Goal: Task Accomplishment & Management: Complete application form

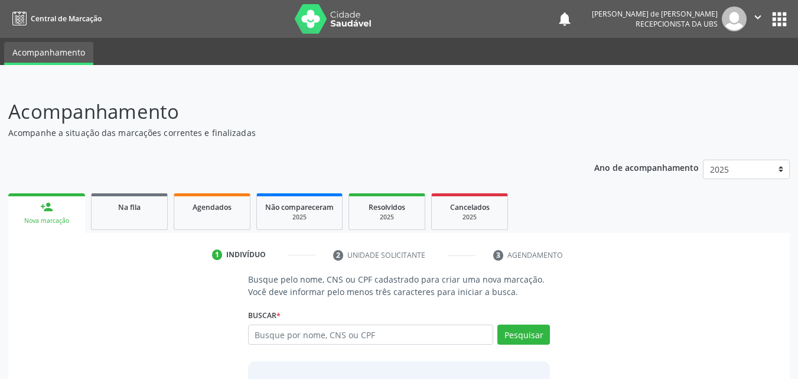
click at [329, 335] on input "text" at bounding box center [371, 334] width 246 height 20
type input "700106961514514"
click at [524, 339] on button "Pesquisar" at bounding box center [523, 334] width 53 height 20
type input "700106961514514"
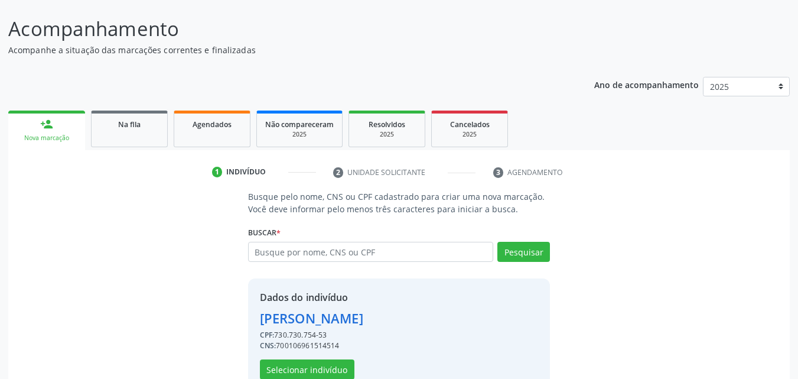
scroll to position [112, 0]
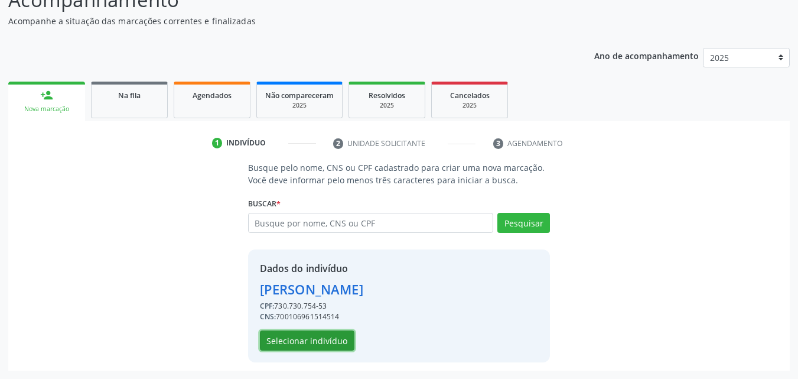
click at [301, 342] on button "Selecionar indivíduo" at bounding box center [307, 340] width 95 height 20
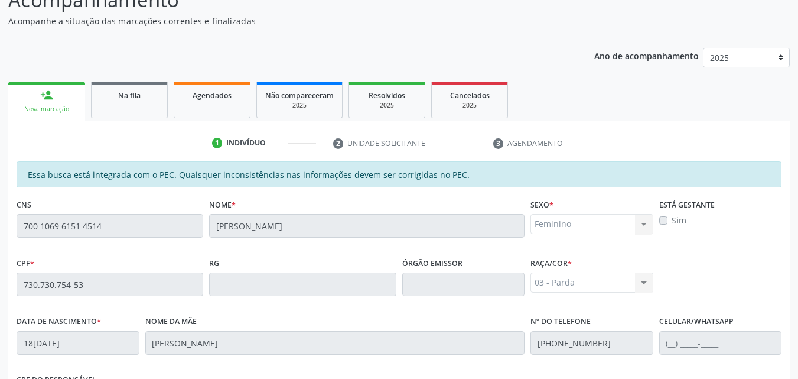
scroll to position [313, 0]
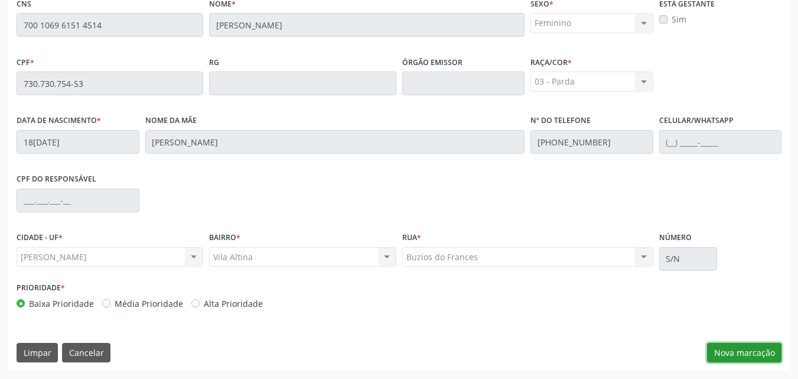
click at [753, 355] on button "Nova marcação" at bounding box center [744, 353] width 74 height 20
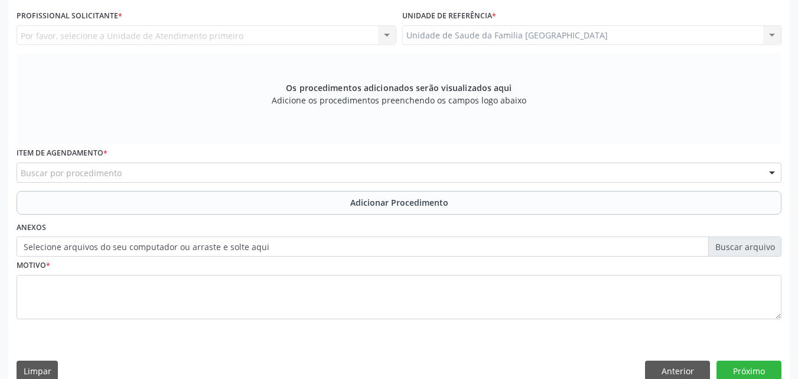
scroll to position [37, 0]
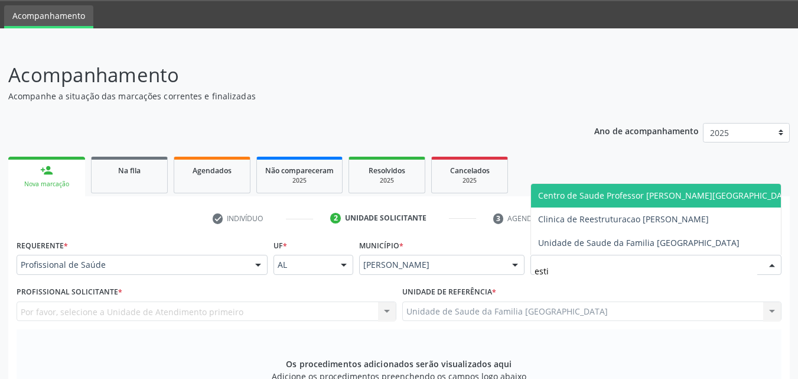
type input "estiv"
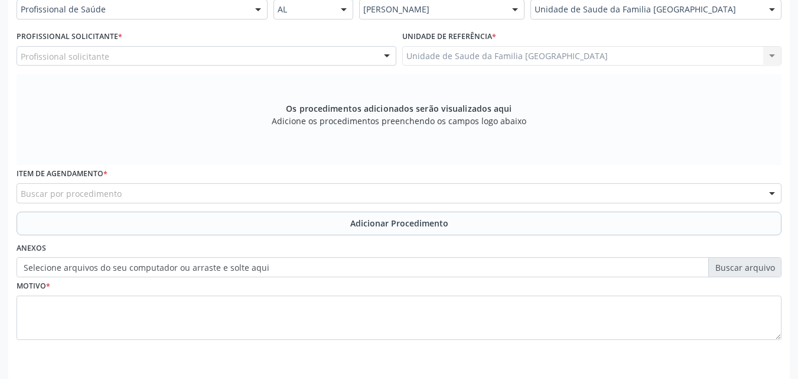
scroll to position [313, 0]
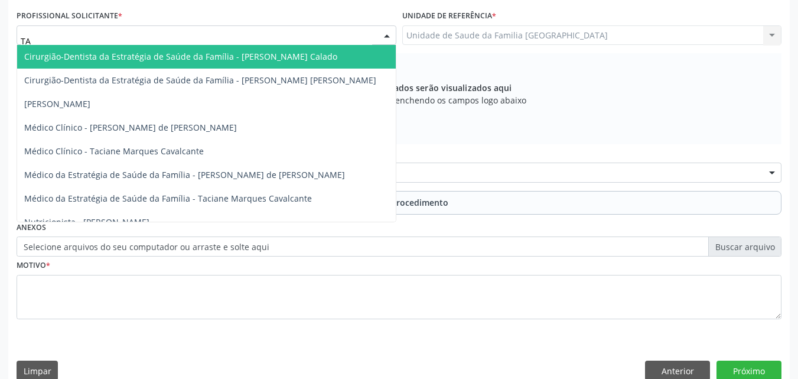
type input "TAC"
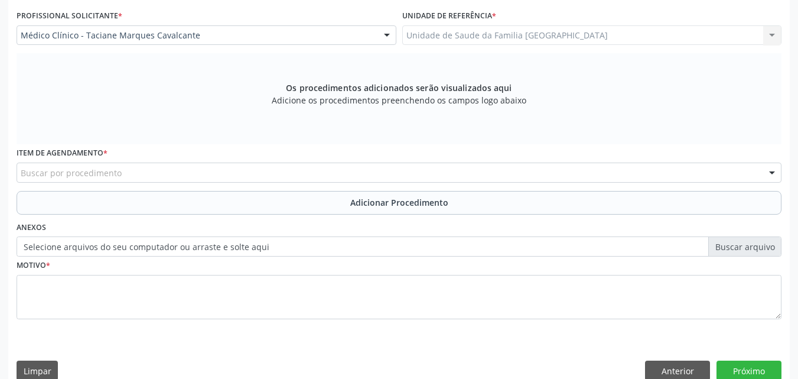
click at [21, 175] on input "text" at bounding box center [21, 179] width 0 height 24
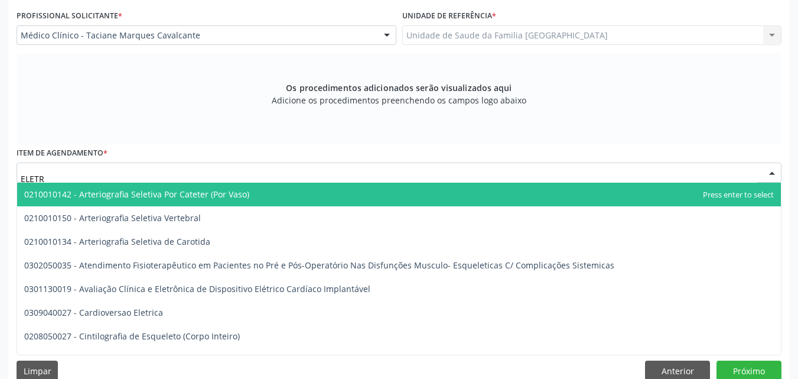
type input "ELETRO"
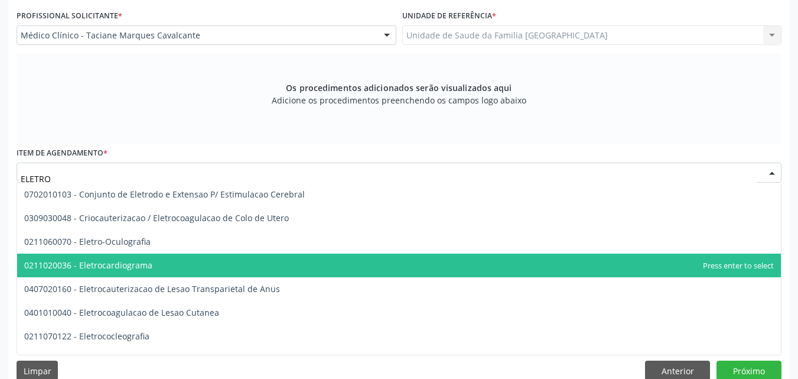
click at [112, 259] on span "0211020036 - Eletrocardiograma" at bounding box center [88, 264] width 128 height 11
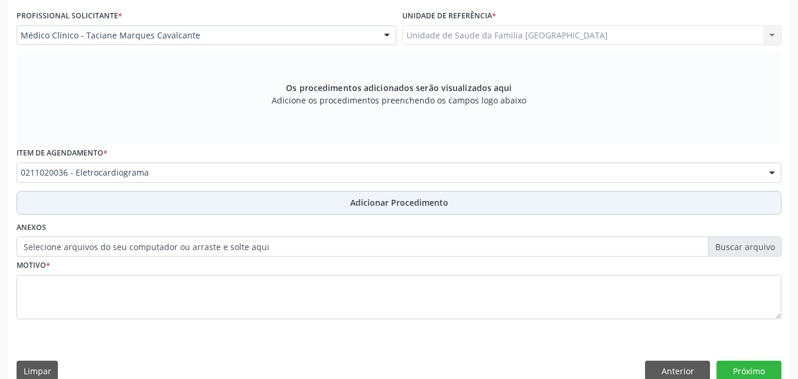
click at [133, 202] on button "Adicionar Procedimento" at bounding box center [399, 203] width 765 height 24
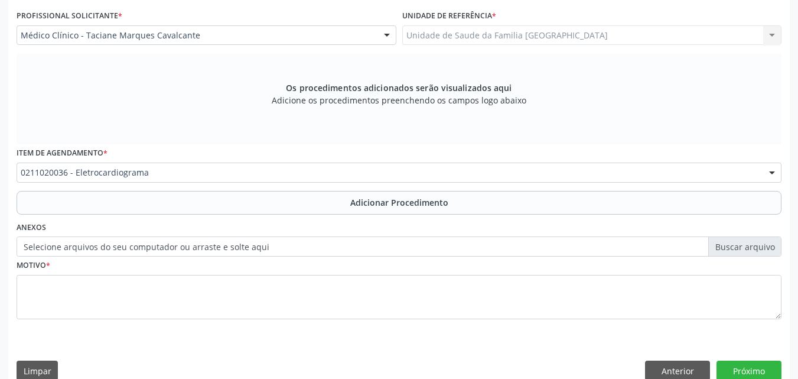
scroll to position [286, 0]
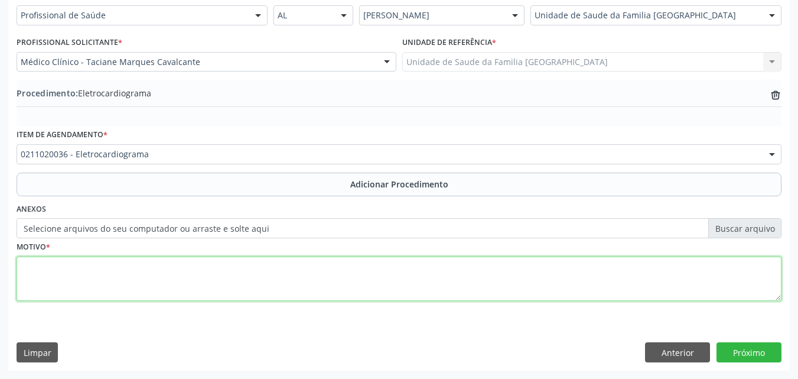
click at [137, 275] on textarea at bounding box center [399, 278] width 765 height 45
type textarea "HAS, IMC ELEVADO, EX-TABAGISTA."
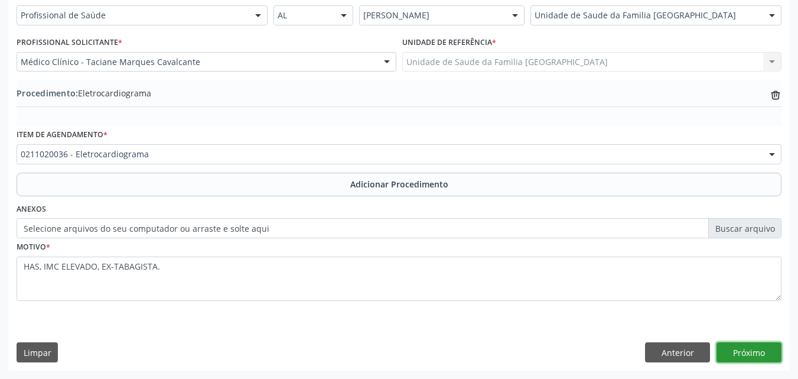
click at [753, 349] on button "Próximo" at bounding box center [749, 352] width 65 height 20
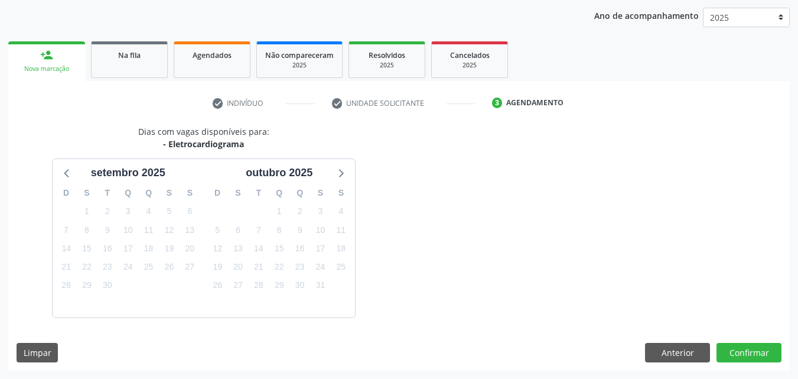
scroll to position [187, 0]
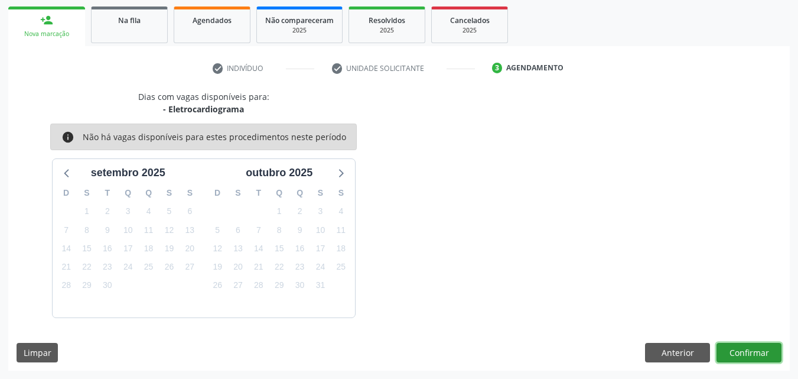
click at [767, 351] on button "Confirmar" at bounding box center [749, 353] width 65 height 20
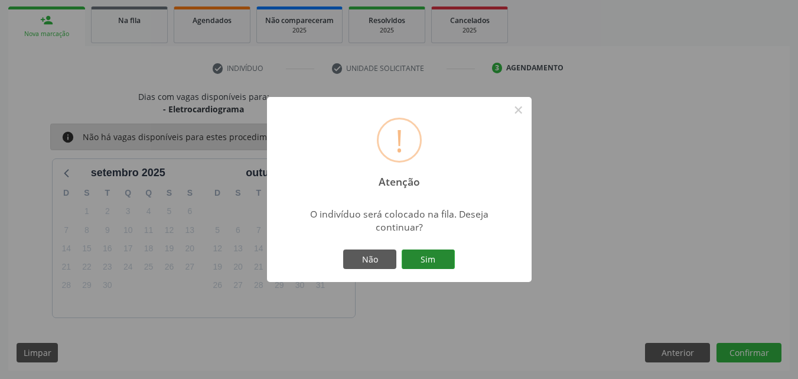
click at [432, 256] on button "Sim" at bounding box center [428, 259] width 53 height 20
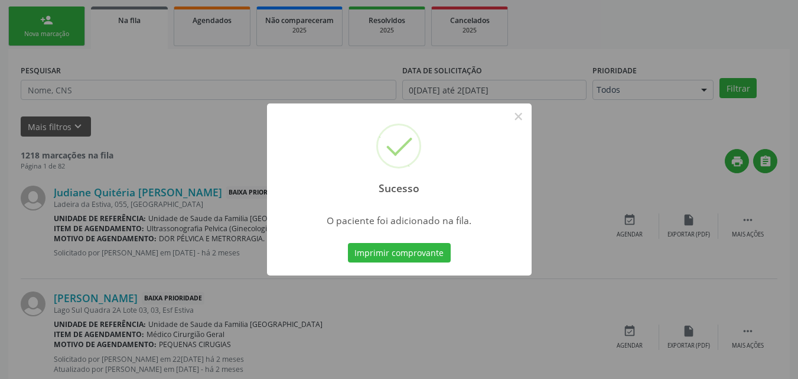
scroll to position [28, 0]
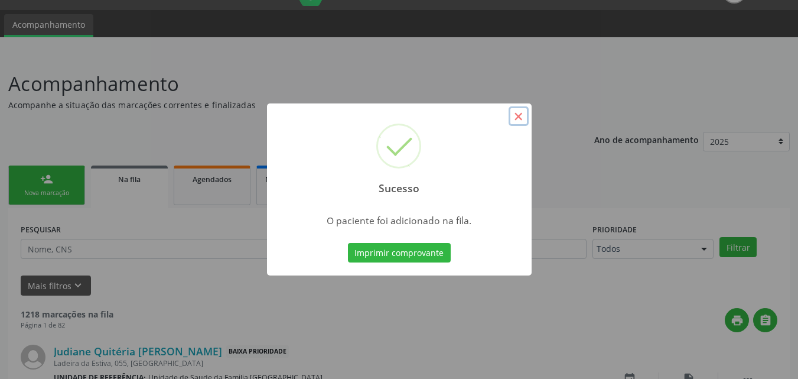
click at [523, 116] on button "×" at bounding box center [519, 116] width 20 height 20
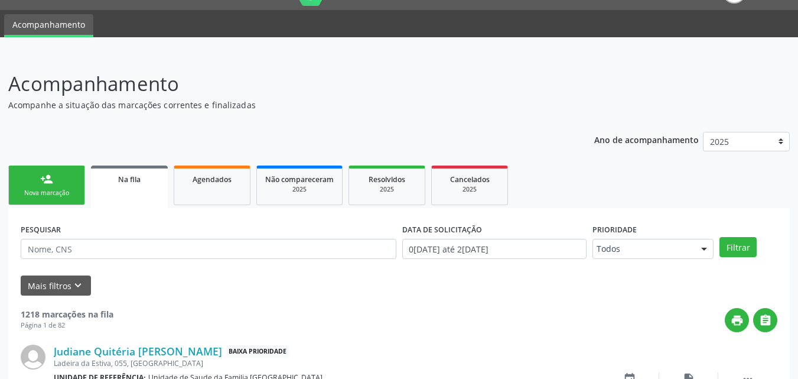
click at [86, 180] on ul "person_add Nova marcação Na fila Agendados Não compareceram 2025 Resolvidos 202…" at bounding box center [399, 184] width 782 height 45
click at [77, 178] on link "person_add Nova marcação" at bounding box center [46, 185] width 77 height 40
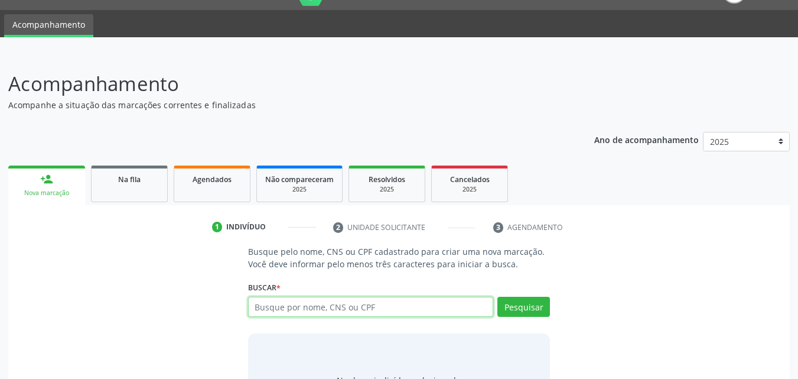
click at [316, 309] on input "text" at bounding box center [371, 307] width 246 height 20
type input "[PERSON_NAME]"
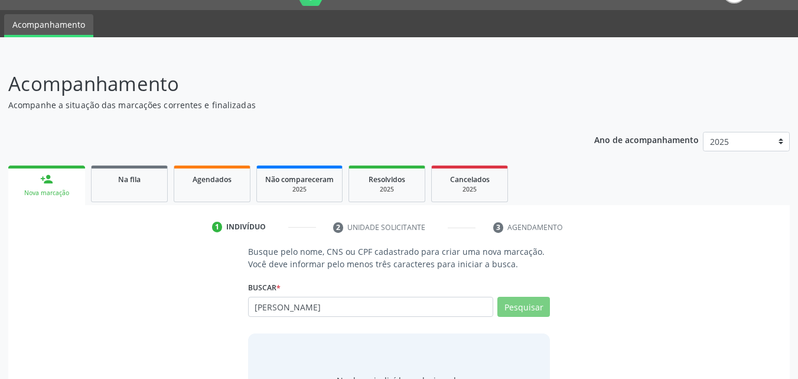
scroll to position [93, 0]
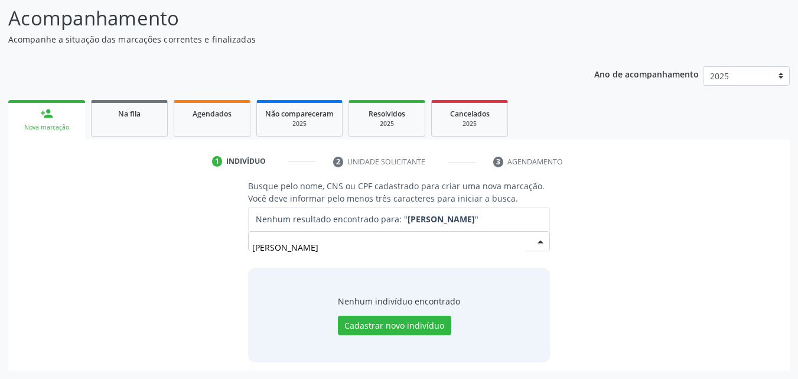
click at [359, 245] on input "[PERSON_NAME]" at bounding box center [389, 247] width 274 height 24
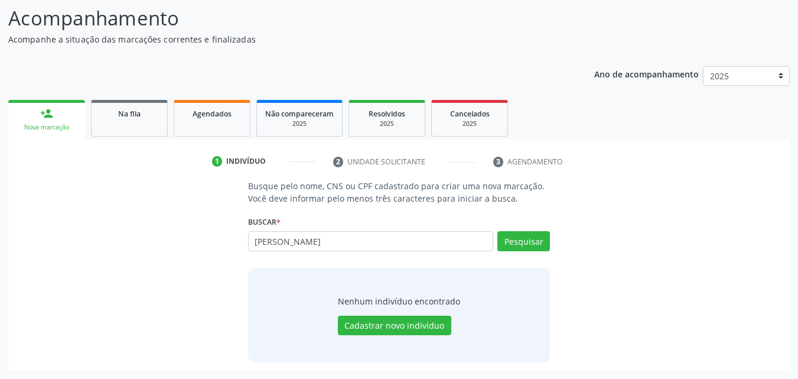
type input "[PERSON_NAME]"
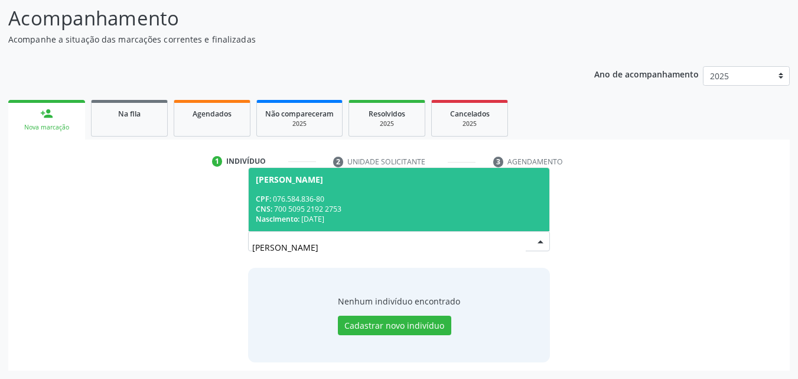
click at [546, 239] on div "[PERSON_NAME] CPF: 076.584.836-80 CNS: 700 5095 2192 2753 Nascimento: 06[DATE] …" at bounding box center [399, 245] width 303 height 28
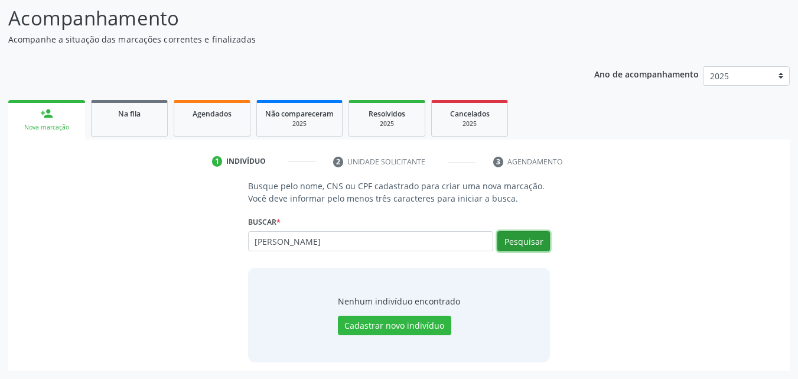
click at [544, 239] on button "Pesquisar" at bounding box center [523, 241] width 53 height 20
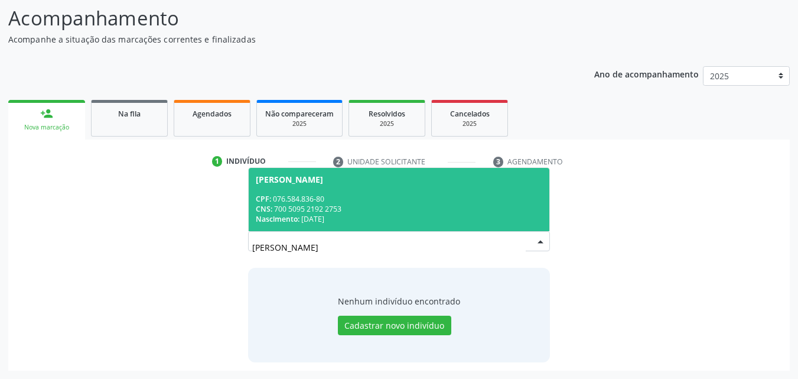
click at [407, 197] on div "CPF: 076.584.836-80" at bounding box center [399, 199] width 287 height 10
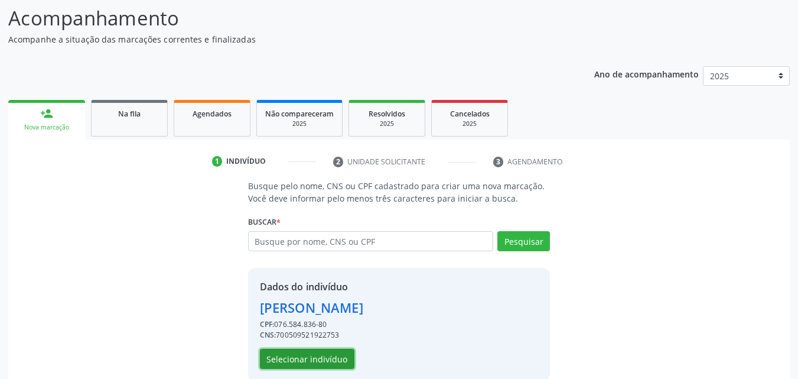
click at [326, 356] on button "Selecionar indivíduo" at bounding box center [307, 359] width 95 height 20
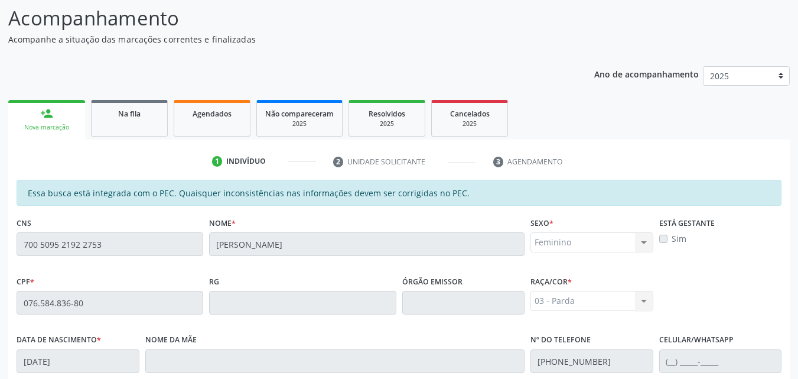
scroll to position [313, 0]
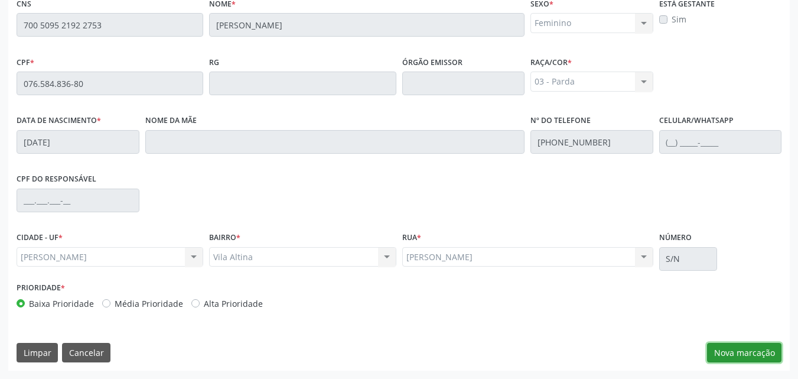
click at [755, 360] on button "Nova marcação" at bounding box center [744, 353] width 74 height 20
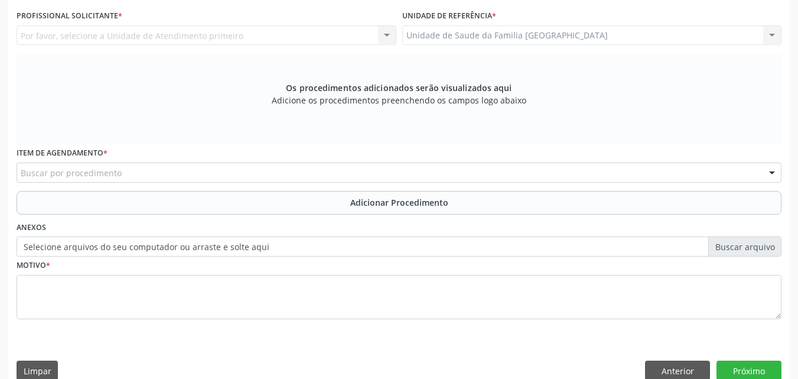
scroll to position [37, 0]
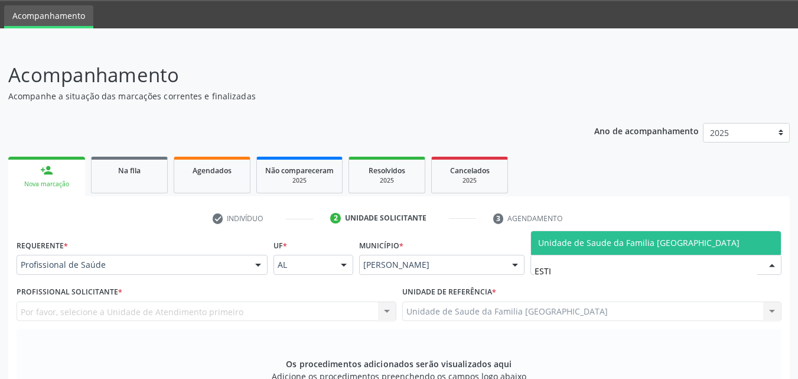
type input "ESTIV"
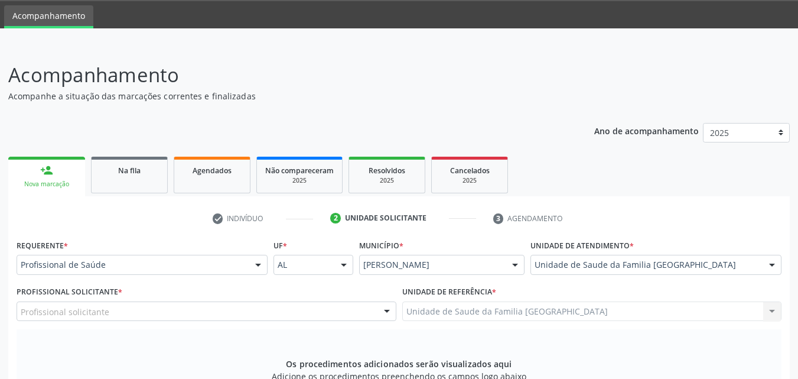
click at [192, 313] on div "Profissional solicitante" at bounding box center [207, 311] width 380 height 20
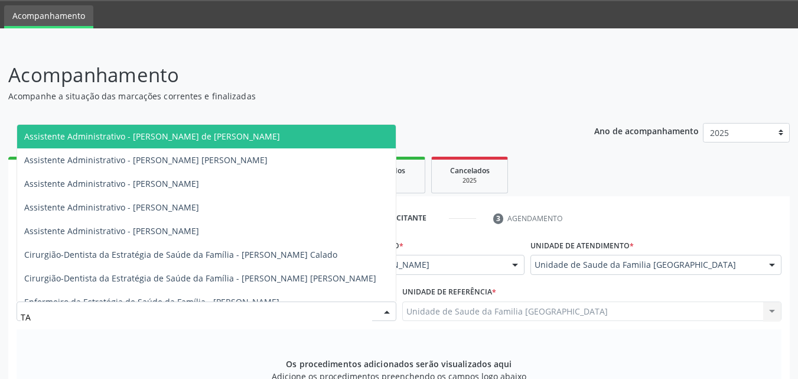
type input "TAC"
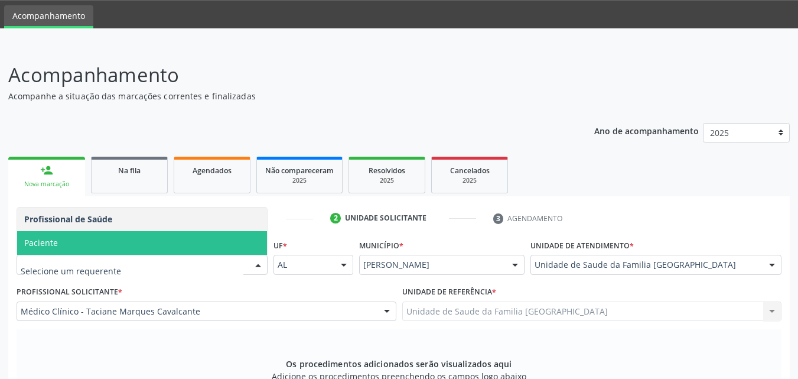
click at [66, 251] on span "Paciente" at bounding box center [142, 243] width 250 height 24
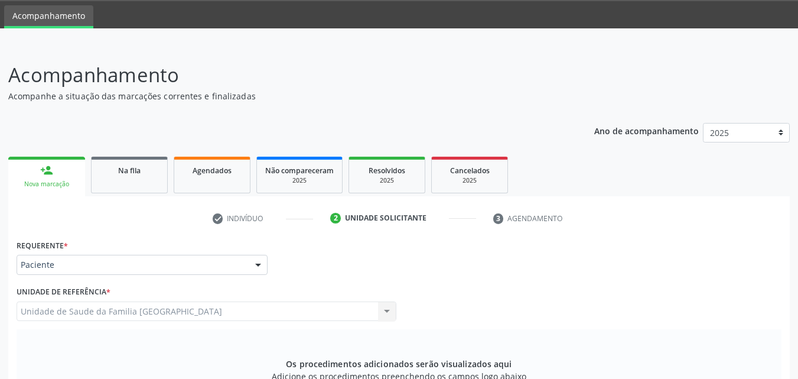
scroll to position [313, 0]
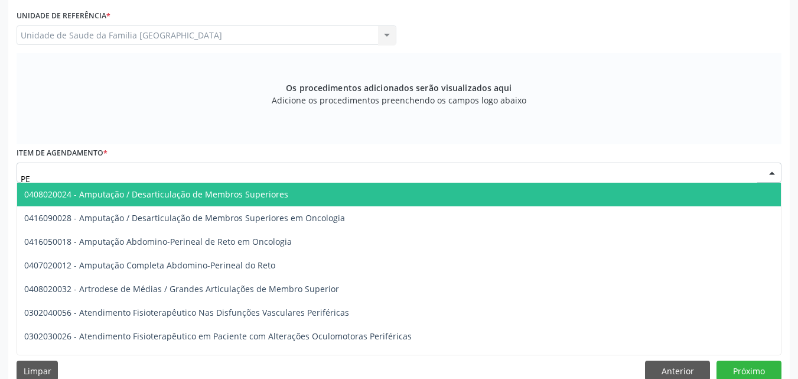
type input "P"
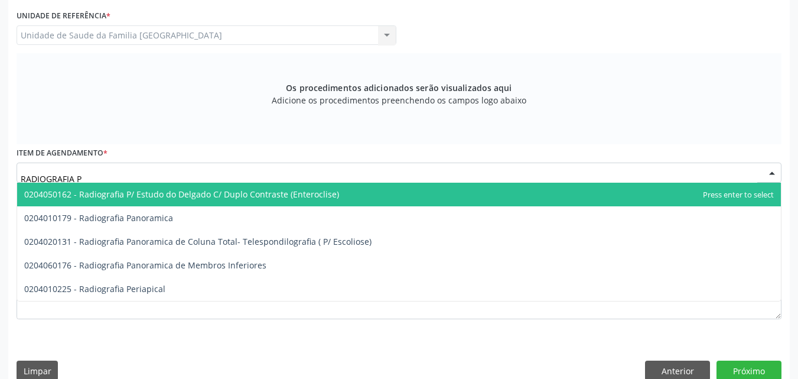
type input "RADIOGRAFIA PE"
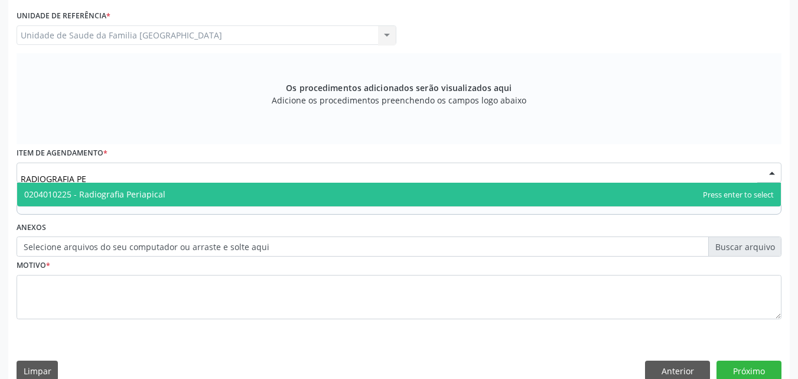
click at [76, 195] on span "0204010225 - Radiografia Periapical" at bounding box center [94, 193] width 141 height 11
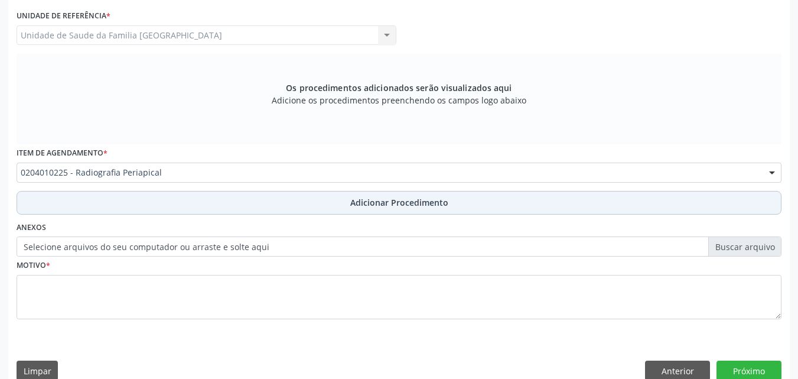
click at [89, 197] on button "Adicionar Procedimento" at bounding box center [399, 203] width 765 height 24
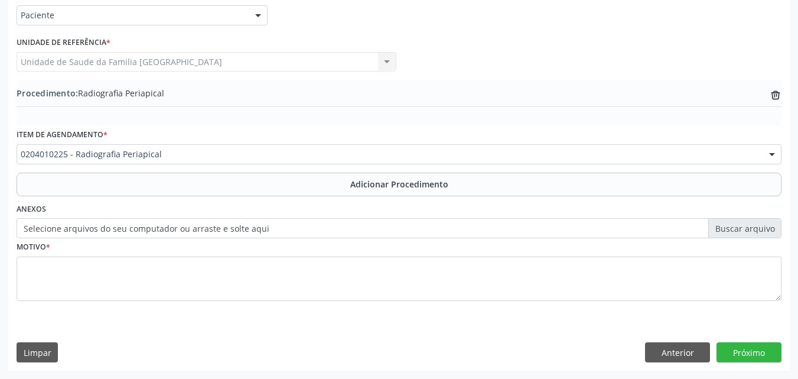
scroll to position [286, 0]
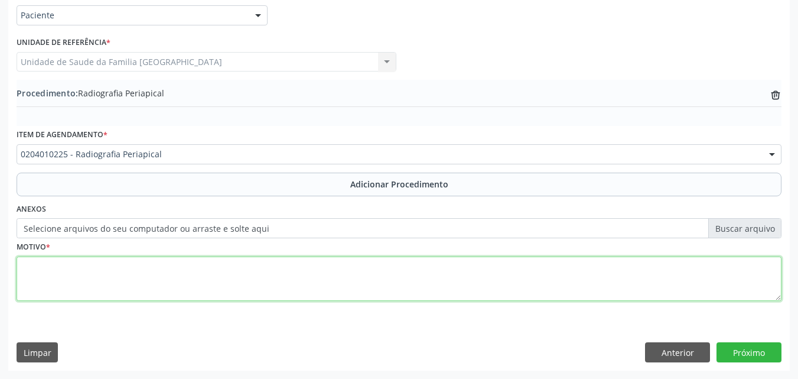
click at [90, 266] on textarea at bounding box center [399, 278] width 765 height 45
type textarea "NECROSE DA POLPA - K041."
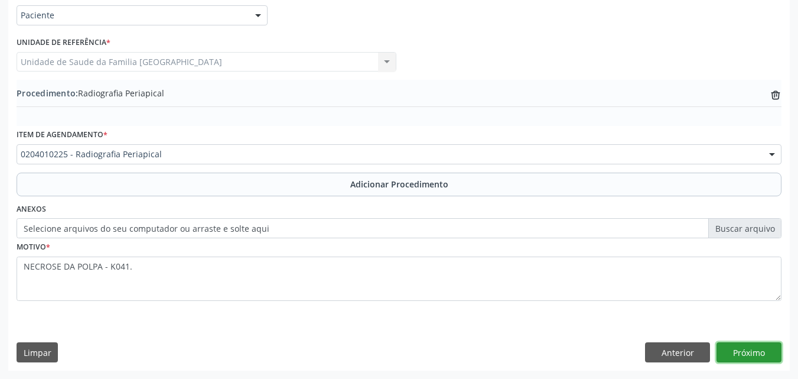
click at [749, 352] on button "Próximo" at bounding box center [749, 352] width 65 height 20
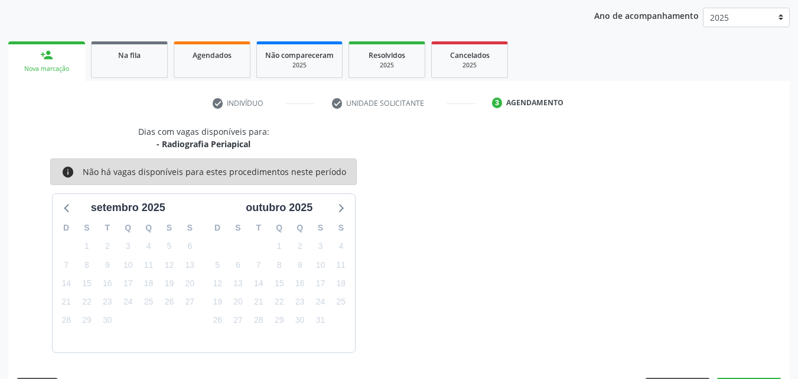
scroll to position [187, 0]
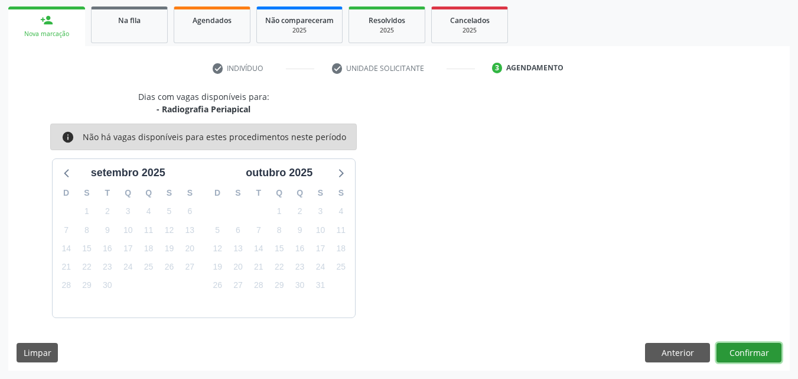
click at [749, 352] on button "Confirmar" at bounding box center [749, 353] width 65 height 20
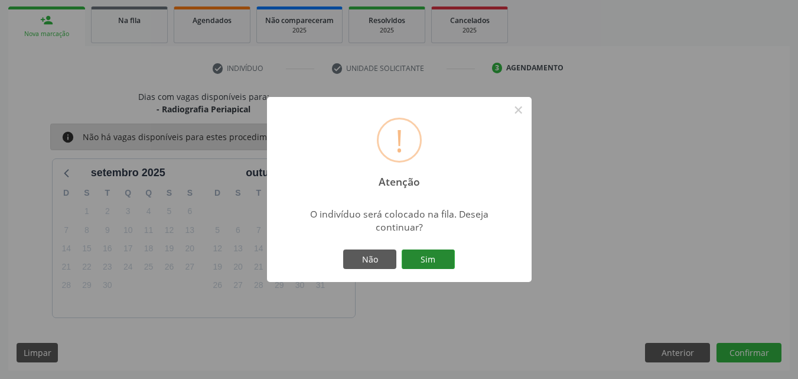
click at [425, 262] on button "Sim" at bounding box center [428, 259] width 53 height 20
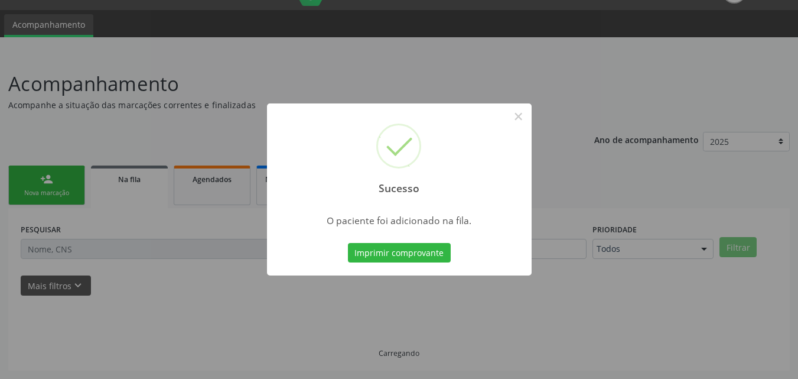
scroll to position [28, 0]
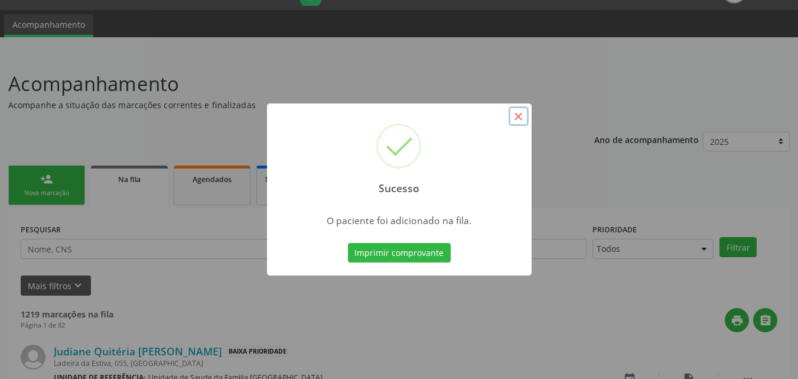
click at [518, 113] on button "×" at bounding box center [519, 116] width 20 height 20
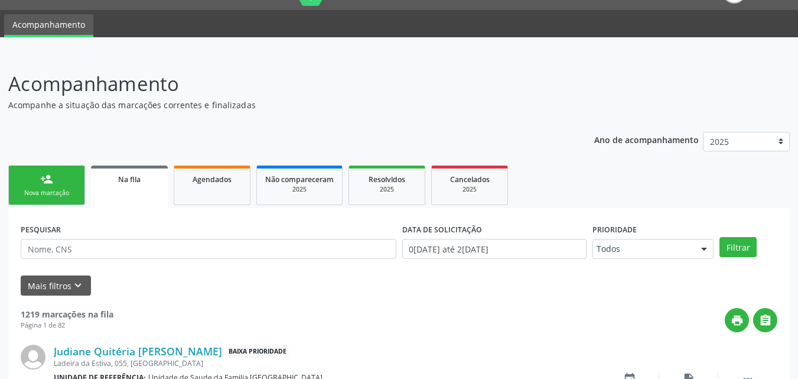
click at [36, 186] on link "person_add Nova marcação" at bounding box center [46, 185] width 77 height 40
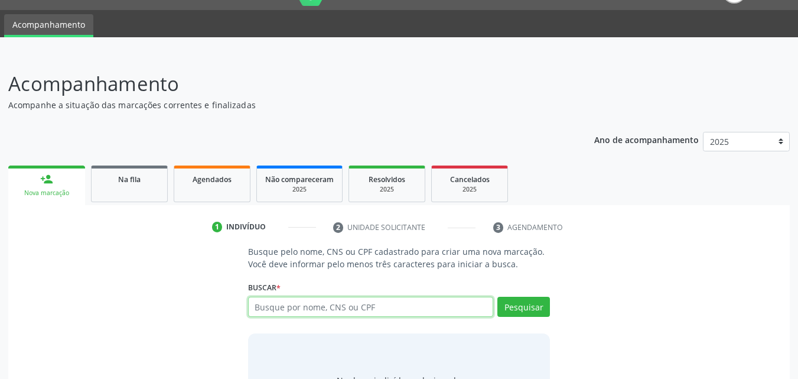
click at [304, 312] on input "text" at bounding box center [371, 307] width 246 height 20
type input "EDVANIA FORTUNATO"
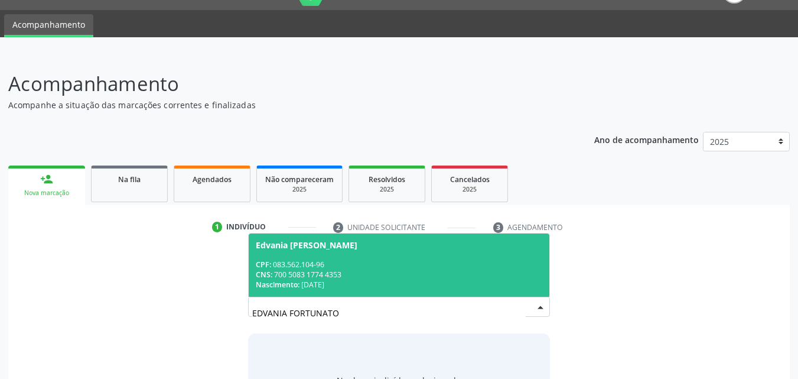
click at [320, 267] on div "CPF: 083.562.104-96" at bounding box center [399, 264] width 287 height 10
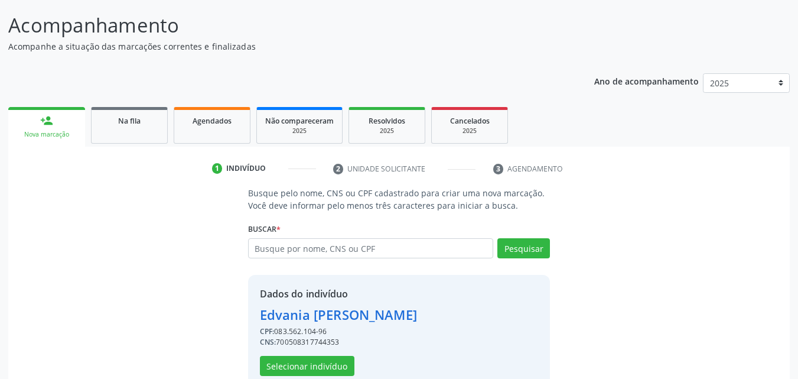
scroll to position [112, 0]
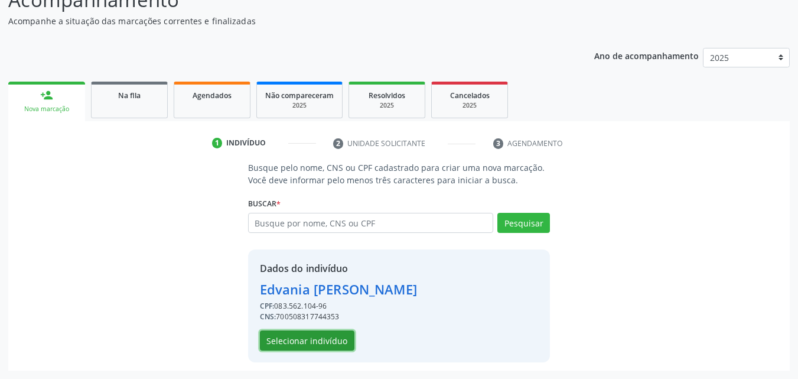
click at [323, 339] on button "Selecionar indivíduo" at bounding box center [307, 340] width 95 height 20
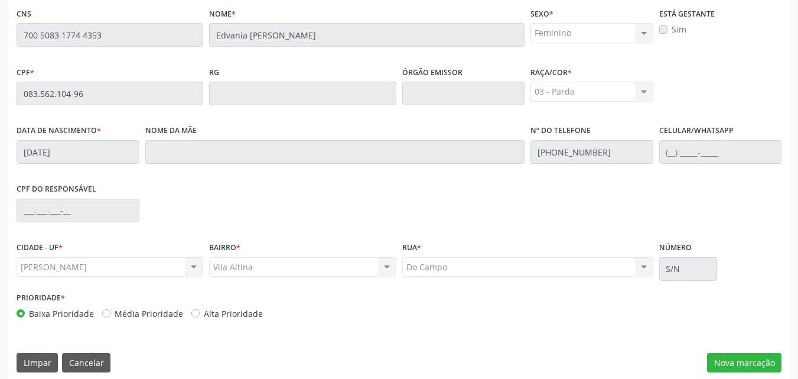
scroll to position [313, 0]
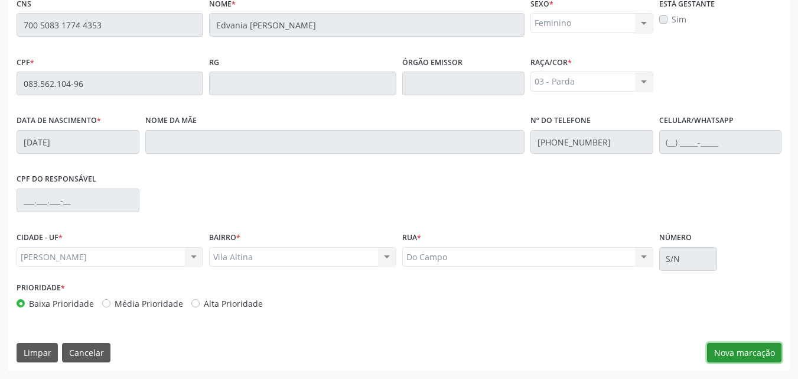
click at [717, 350] on button "Nova marcação" at bounding box center [744, 353] width 74 height 20
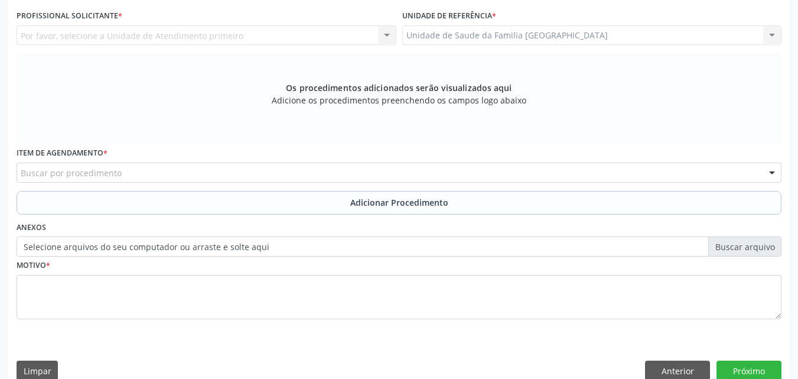
scroll to position [37, 0]
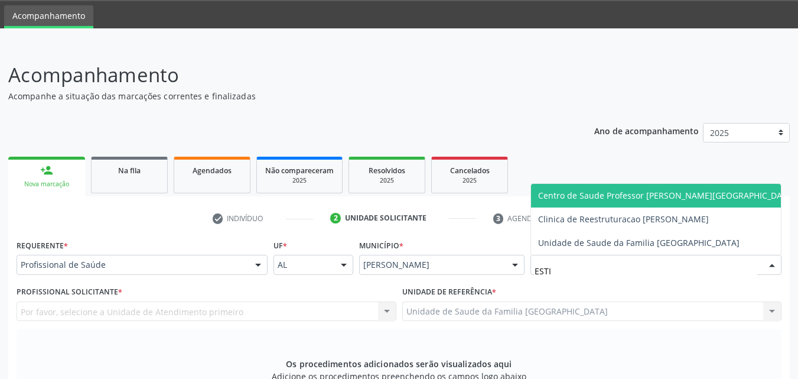
type input "ESTIV"
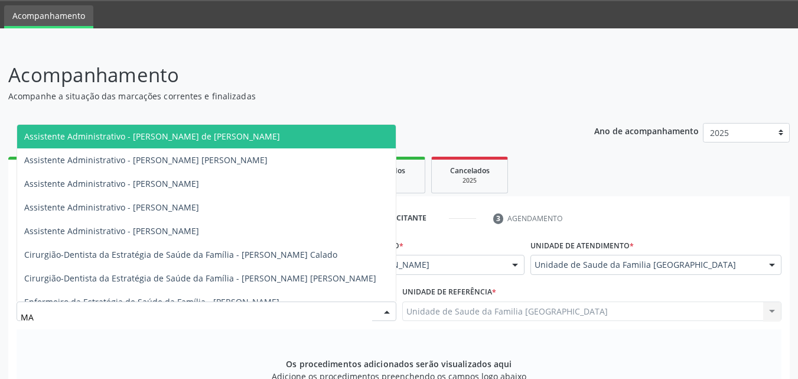
type input "M"
type input "TAC"
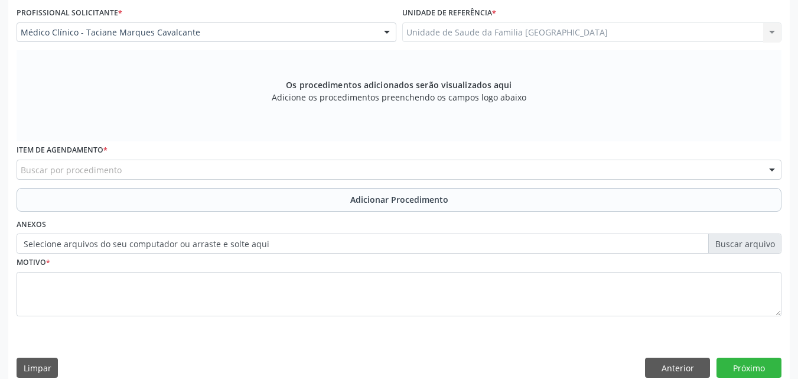
scroll to position [331, 0]
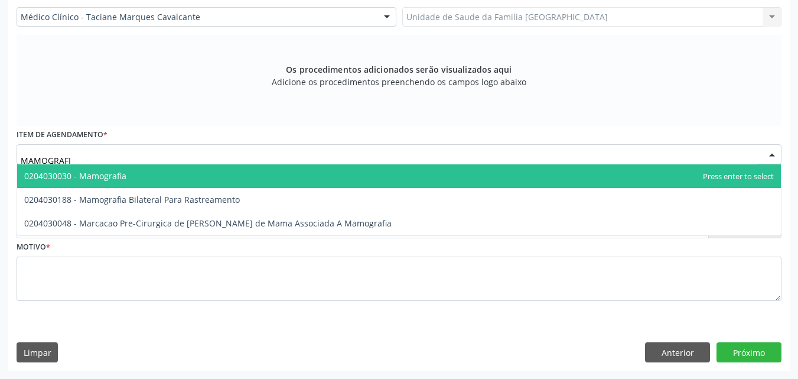
type input "MAMOGRAFIA"
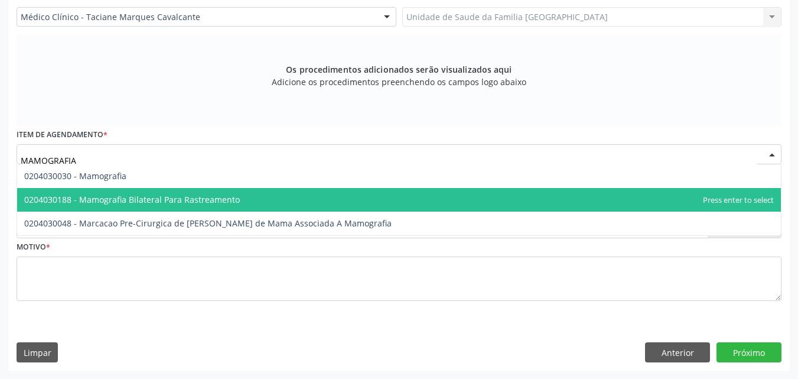
click at [95, 191] on span "0204030188 - Mamografia Bilateral Para Rastreamento" at bounding box center [399, 200] width 764 height 24
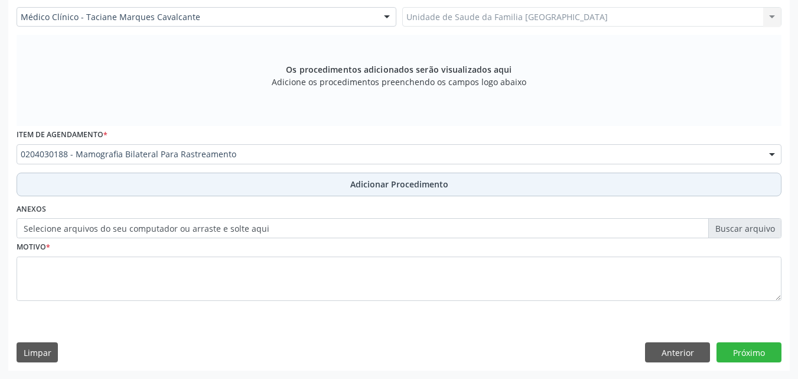
click at [97, 188] on button "Adicionar Procedimento" at bounding box center [399, 185] width 765 height 24
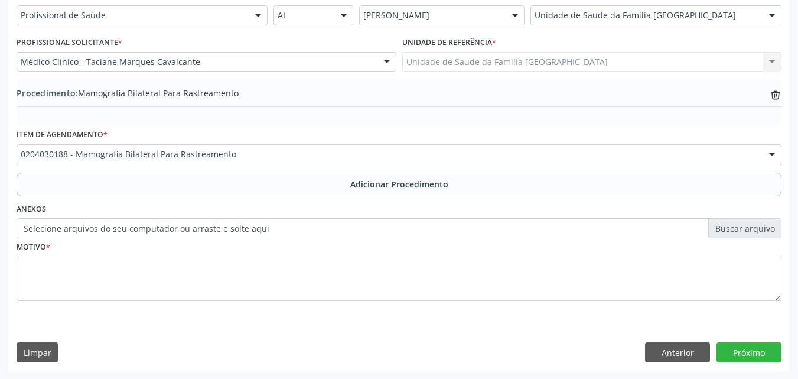
scroll to position [286, 0]
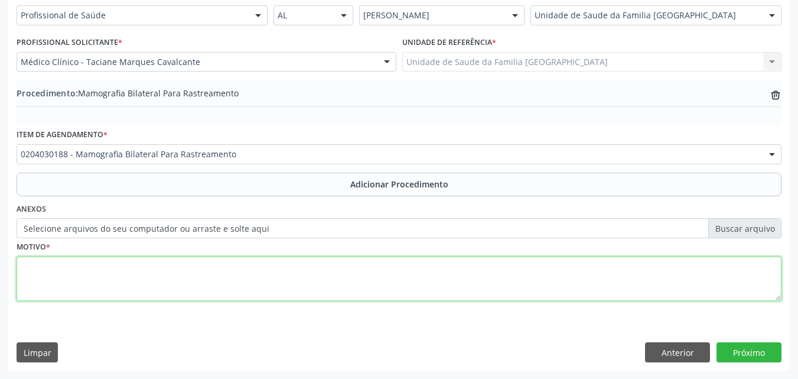
click at [102, 281] on textarea at bounding box center [399, 278] width 765 height 45
type textarea "RASTREAMENTO."
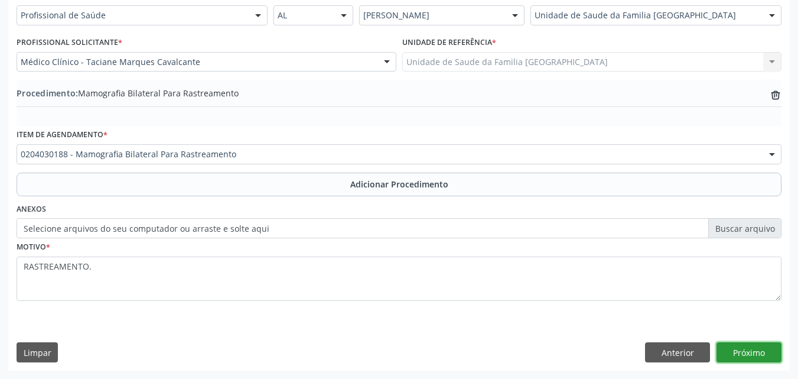
click at [737, 350] on button "Próximo" at bounding box center [749, 352] width 65 height 20
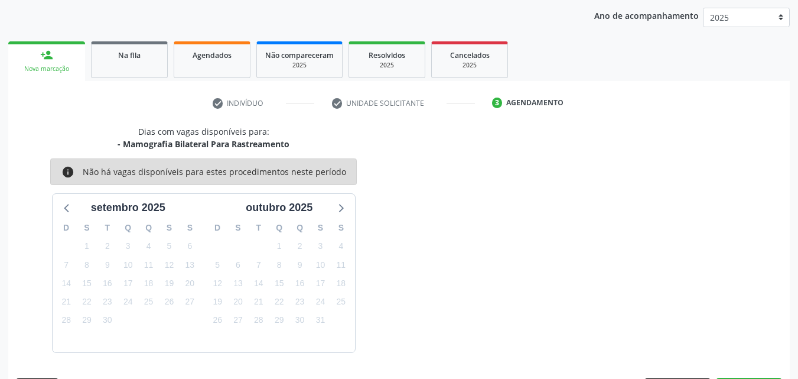
scroll to position [187, 0]
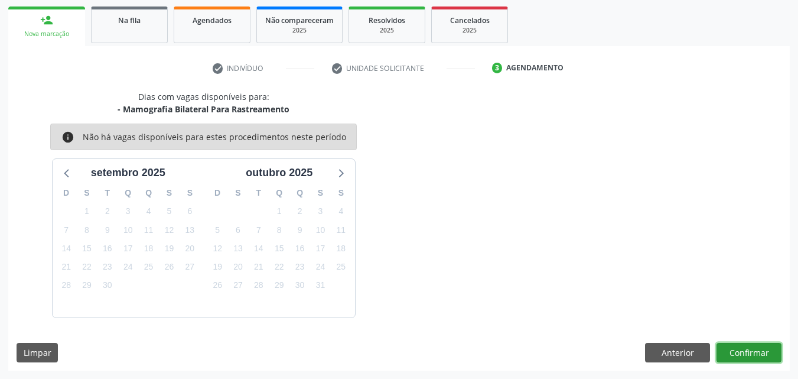
click at [743, 351] on button "Confirmar" at bounding box center [749, 353] width 65 height 20
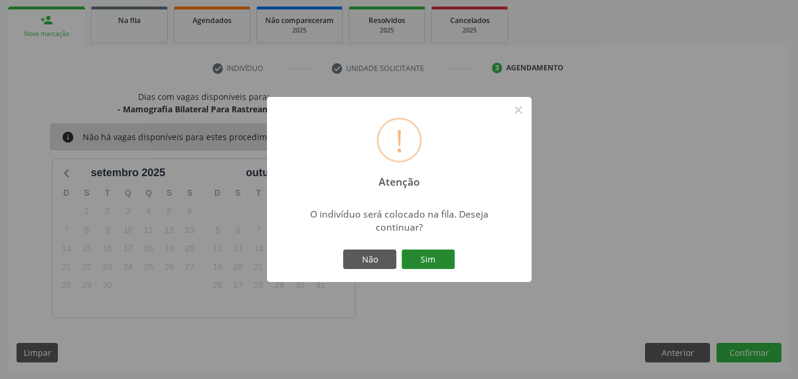
click at [434, 253] on button "Sim" at bounding box center [428, 259] width 53 height 20
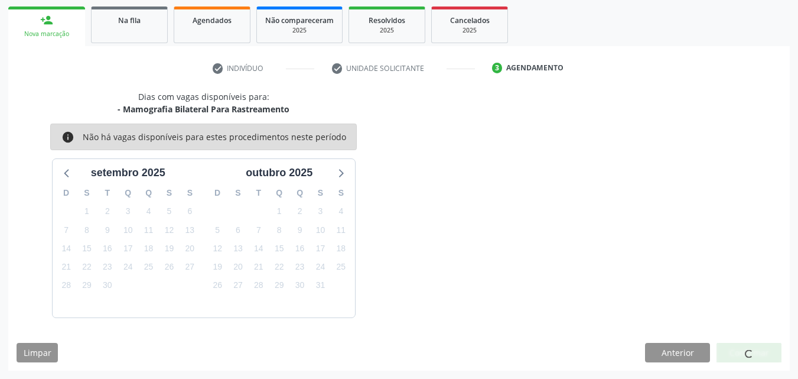
scroll to position [28, 0]
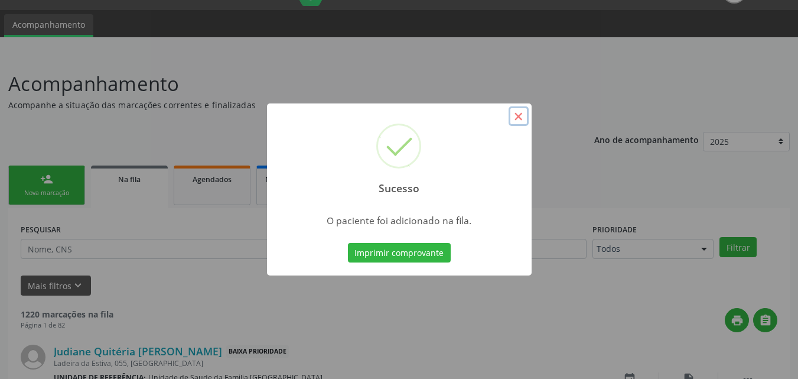
click at [515, 117] on button "×" at bounding box center [519, 116] width 20 height 20
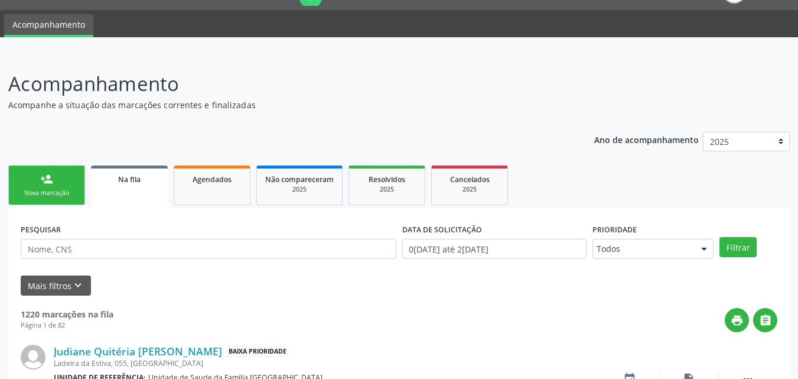
click at [46, 181] on div "person_add" at bounding box center [46, 179] width 13 height 13
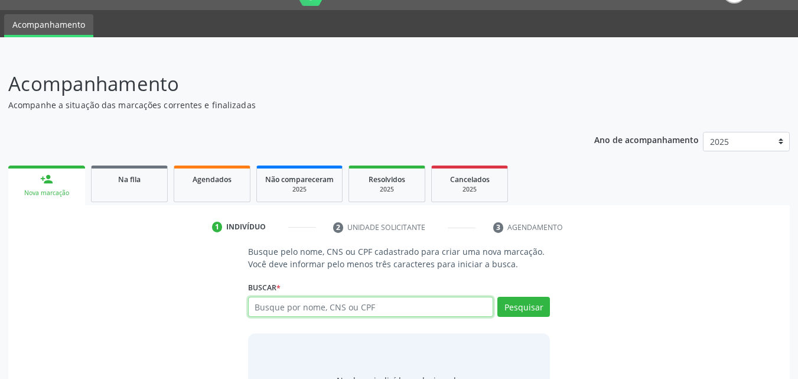
click at [352, 306] on input "text" at bounding box center [371, 307] width 246 height 20
type input "[PERSON_NAME]"
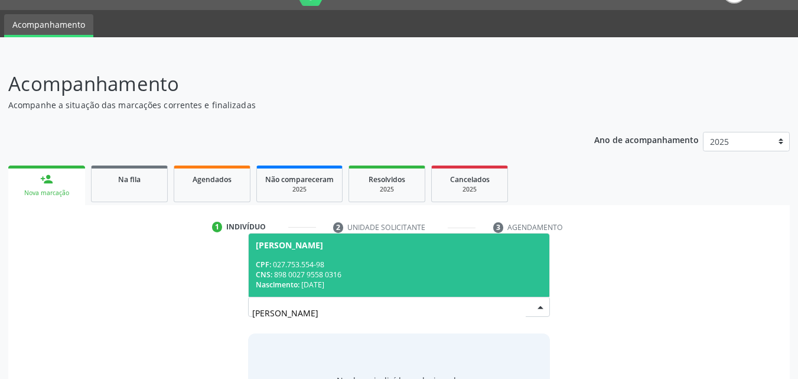
click at [421, 262] on div "CPF: 027.753.554-98" at bounding box center [399, 264] width 287 height 10
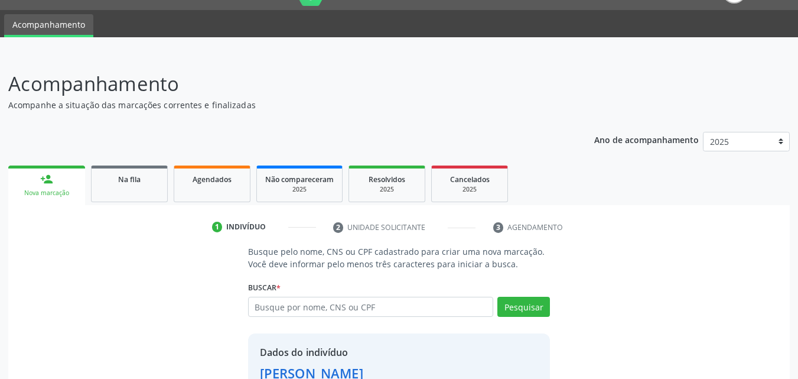
scroll to position [112, 0]
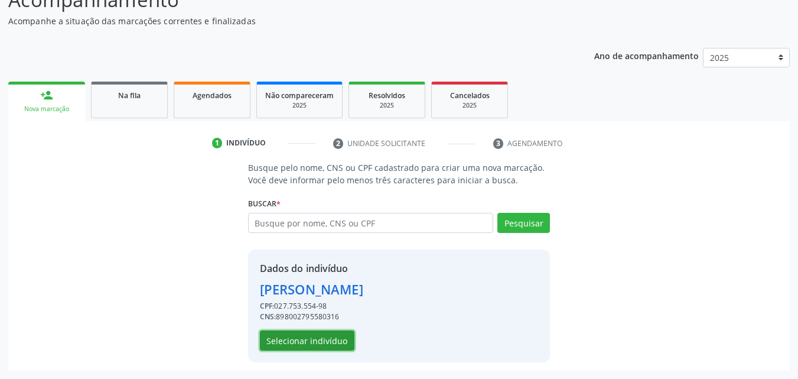
click at [318, 332] on button "Selecionar indivíduo" at bounding box center [307, 340] width 95 height 20
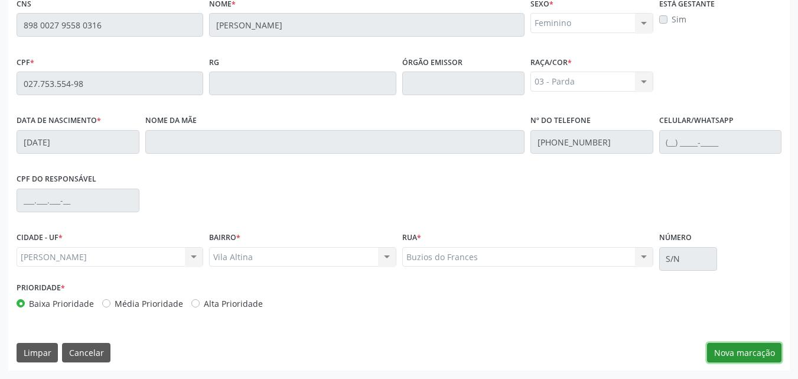
click at [731, 346] on button "Nova marcação" at bounding box center [744, 353] width 74 height 20
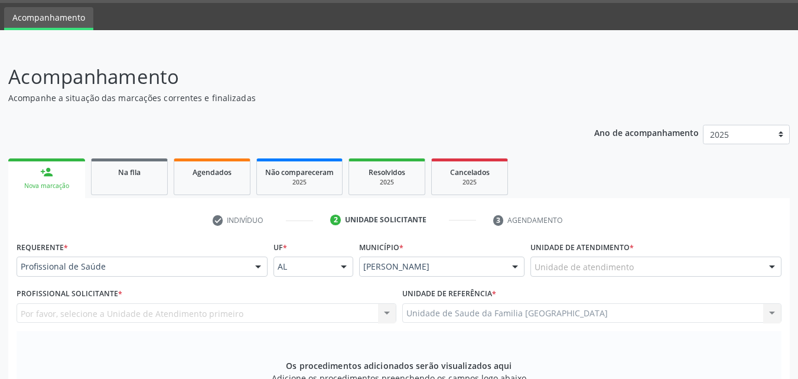
scroll to position [0, 0]
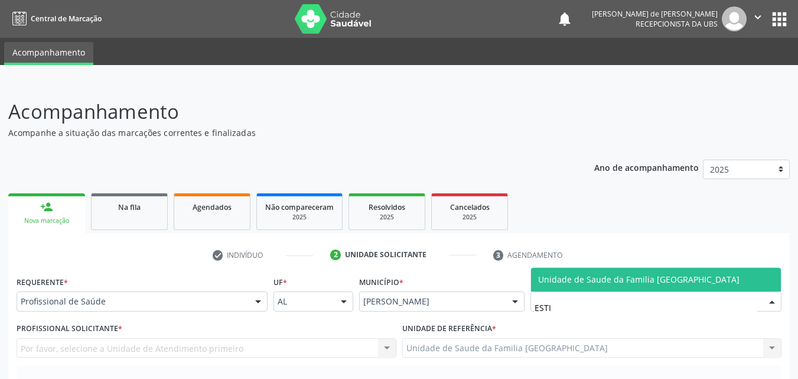
type input "ESTIV"
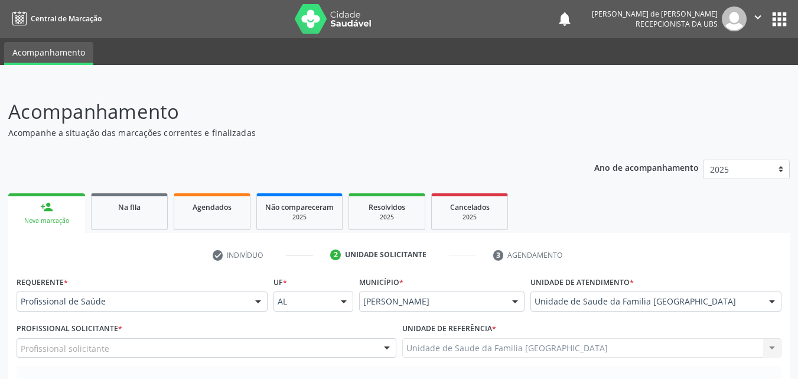
scroll to position [276, 0]
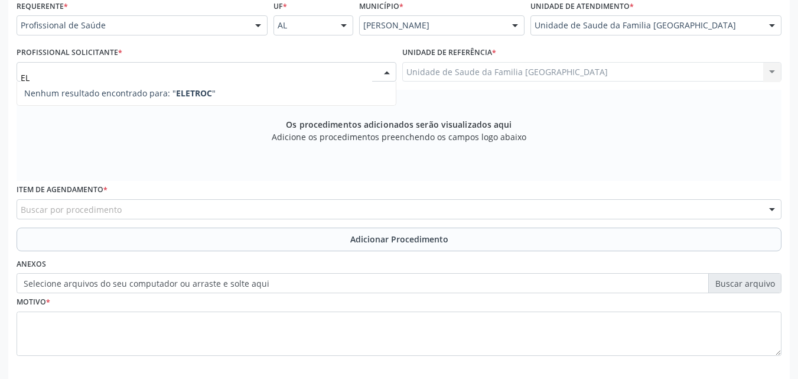
type input "E"
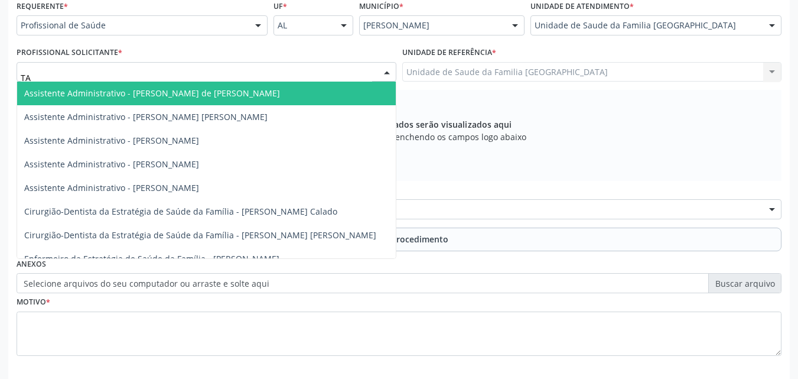
type input "TAC"
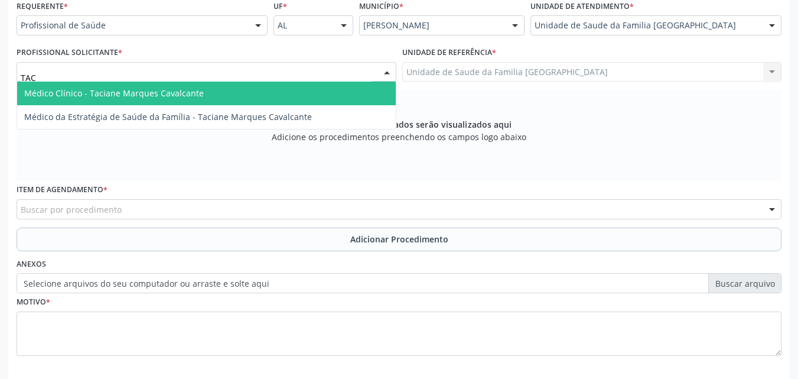
click at [85, 90] on span "Médico Clínico - Taciane Marques Cavalcante" at bounding box center [114, 92] width 180 height 11
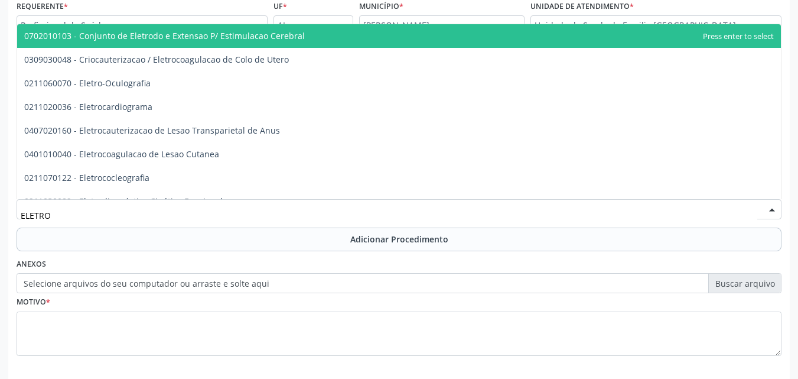
type input "ELETROC"
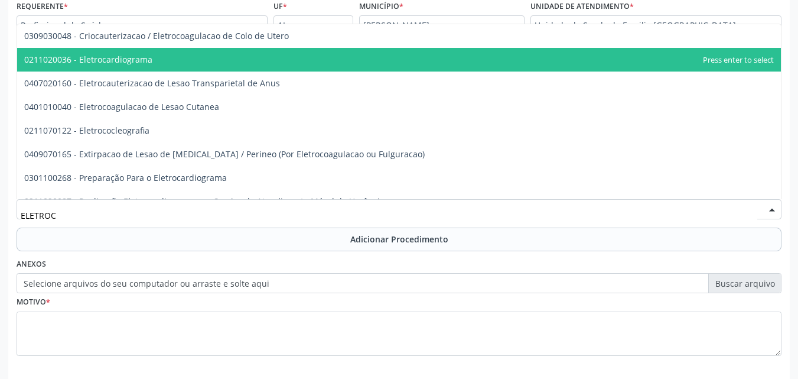
click at [138, 58] on span "0211020036 - Eletrocardiograma" at bounding box center [88, 59] width 128 height 11
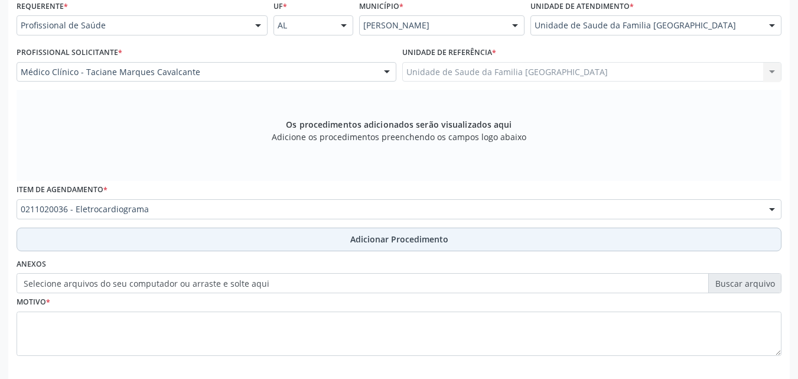
click at [146, 236] on button "Adicionar Procedimento" at bounding box center [399, 239] width 765 height 24
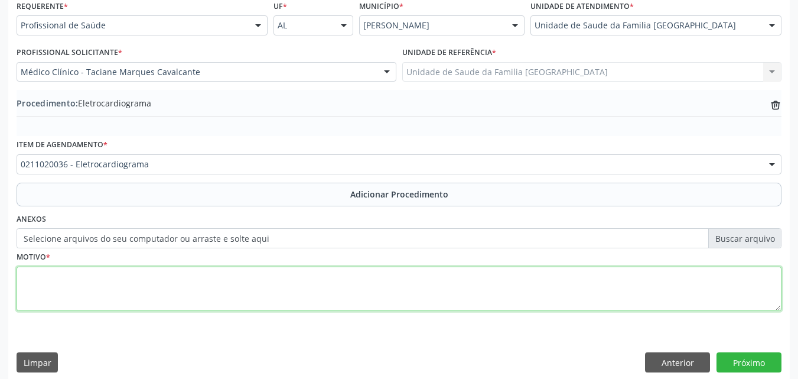
click at [123, 282] on textarea at bounding box center [399, 288] width 765 height 45
type textarea "HAS."
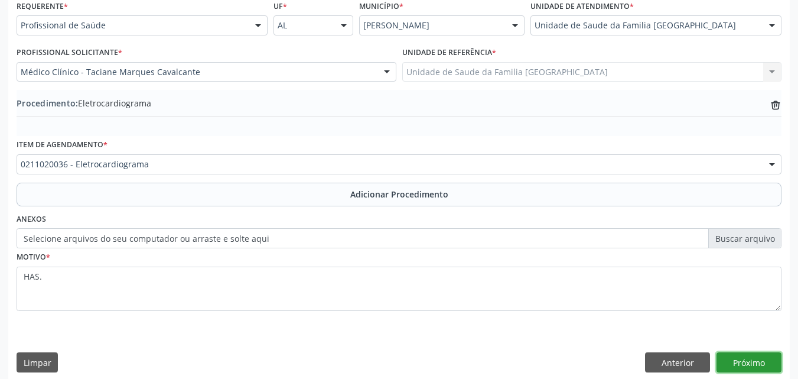
click at [739, 365] on button "Próximo" at bounding box center [749, 362] width 65 height 20
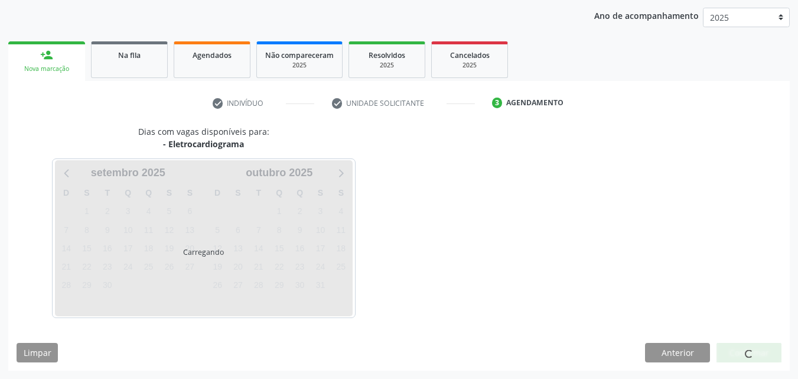
scroll to position [187, 0]
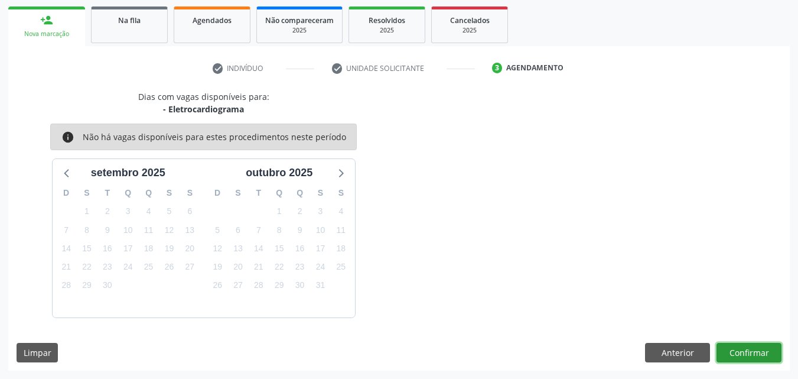
click at [764, 352] on button "Confirmar" at bounding box center [749, 353] width 65 height 20
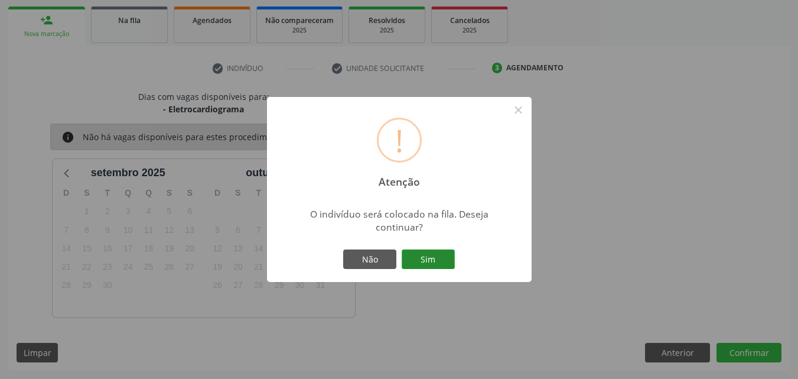
click at [418, 255] on button "Sim" at bounding box center [428, 259] width 53 height 20
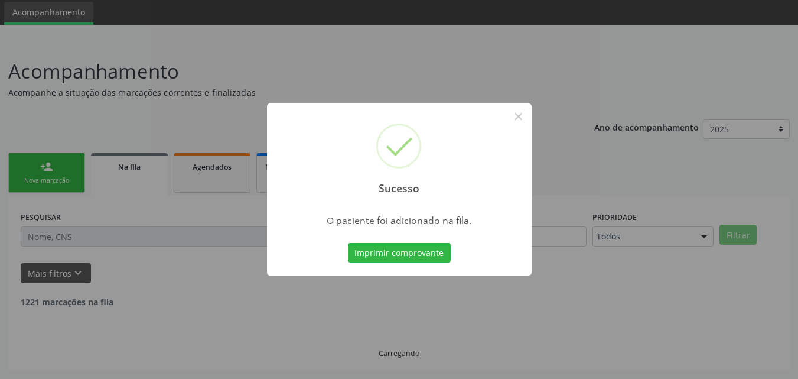
scroll to position [28, 0]
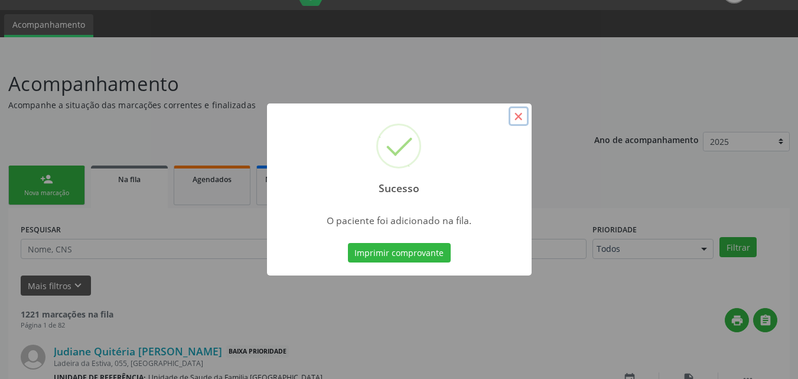
click at [524, 118] on button "×" at bounding box center [519, 116] width 20 height 20
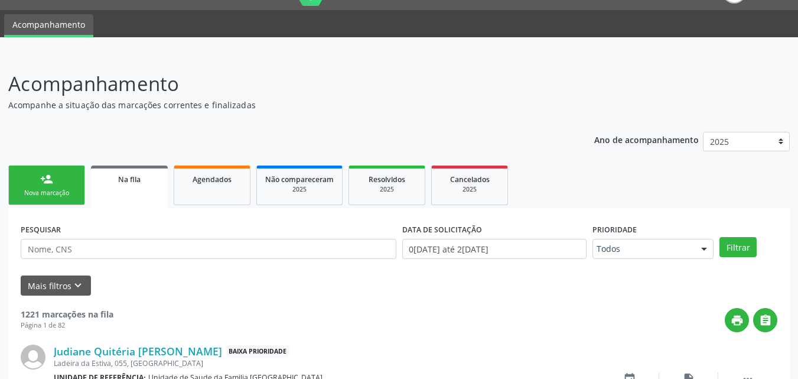
click at [48, 188] on div "Nova marcação" at bounding box center [46, 192] width 59 height 9
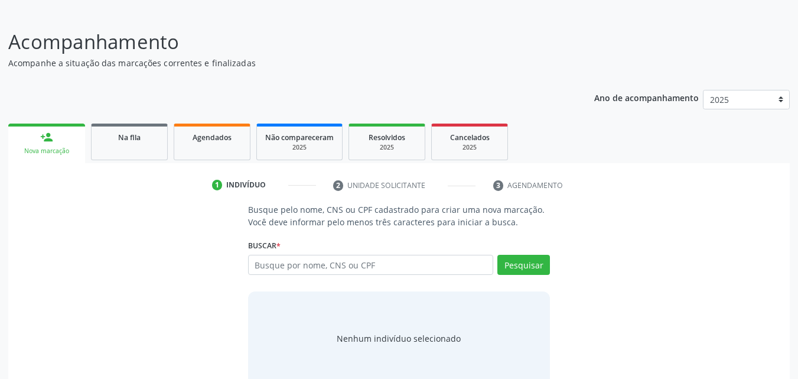
scroll to position [93, 0]
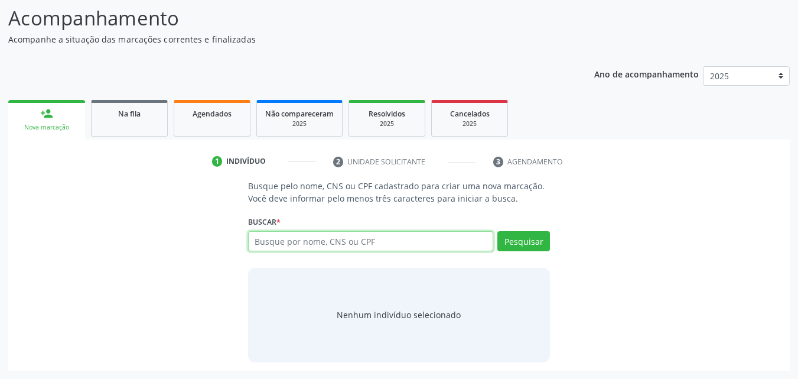
click at [366, 237] on input "text" at bounding box center [371, 241] width 246 height 20
type input "01994742496"
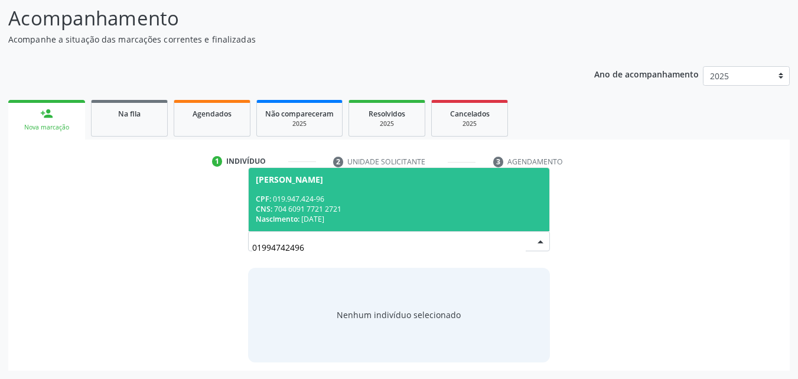
click at [355, 206] on div "CNS: 704 6091 7721 2721" at bounding box center [399, 209] width 287 height 10
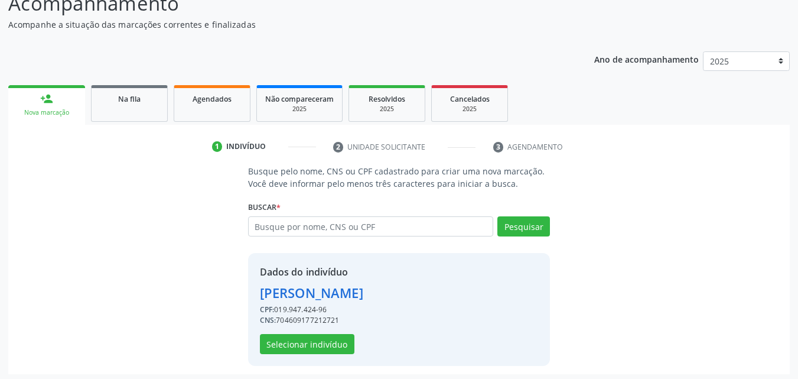
scroll to position [112, 0]
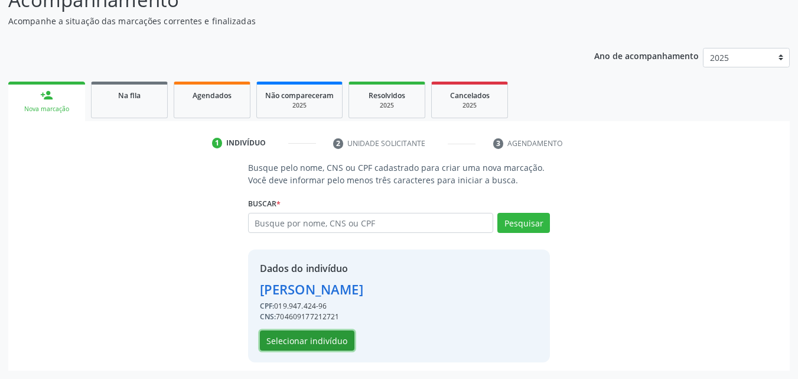
click at [324, 340] on button "Selecionar indivíduo" at bounding box center [307, 340] width 95 height 20
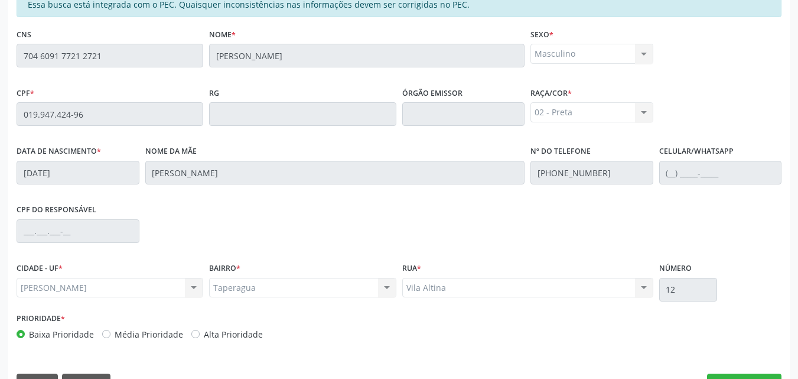
scroll to position [313, 0]
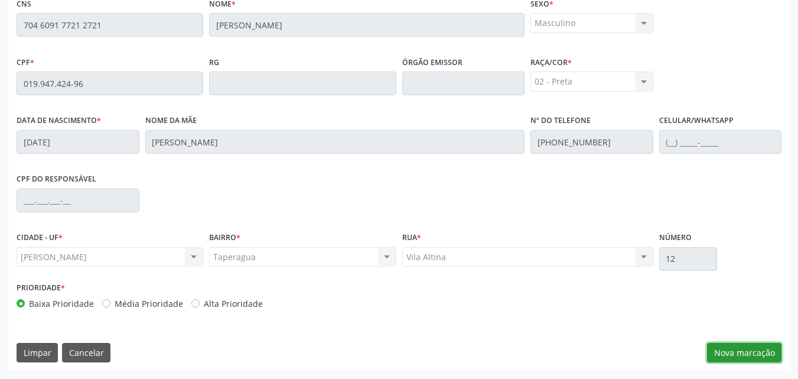
click at [770, 353] on button "Nova marcação" at bounding box center [744, 353] width 74 height 20
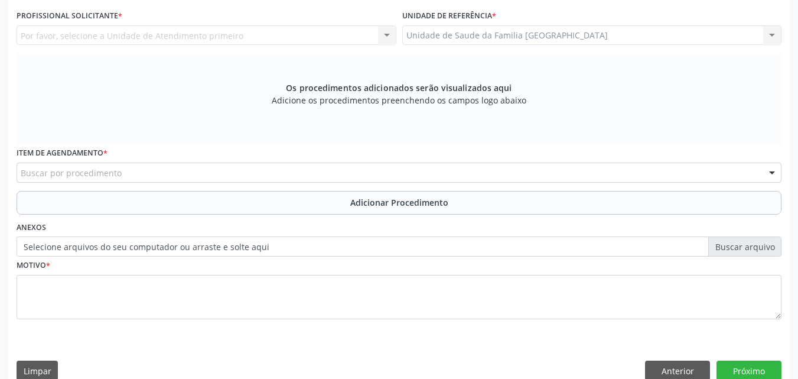
scroll to position [37, 0]
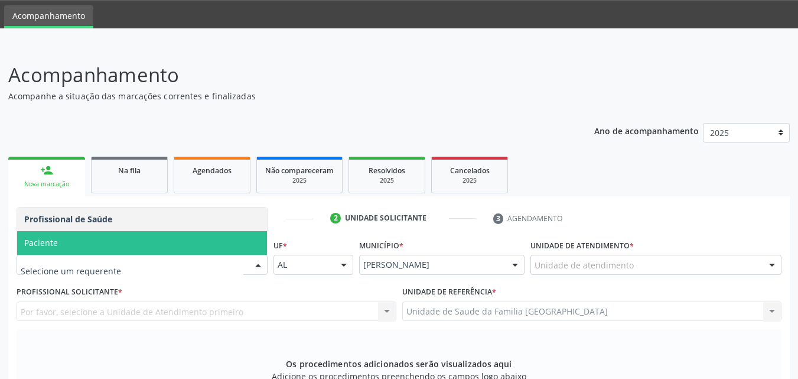
click at [55, 242] on span "Paciente" at bounding box center [41, 242] width 34 height 11
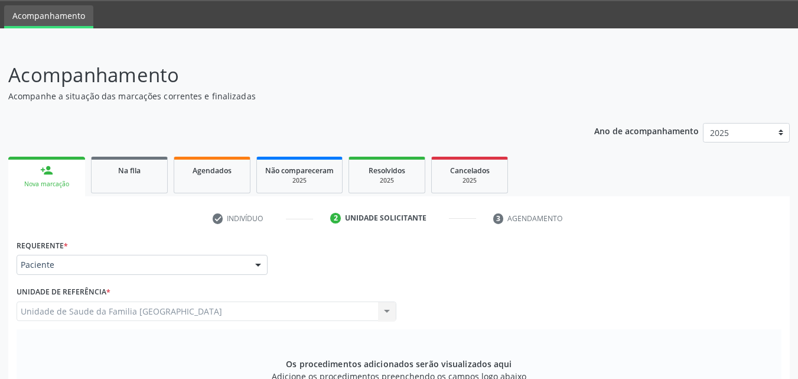
scroll to position [313, 0]
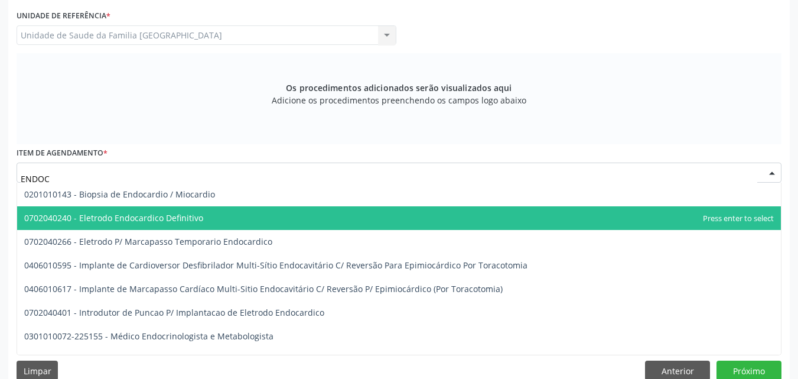
type input "ENDOCR"
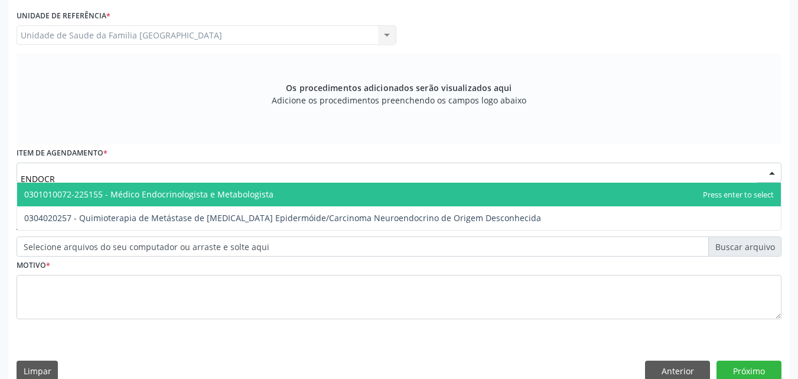
click at [119, 193] on span "0301010072-225155 - Médico Endocrinologista e Metabologista" at bounding box center [148, 193] width 249 height 11
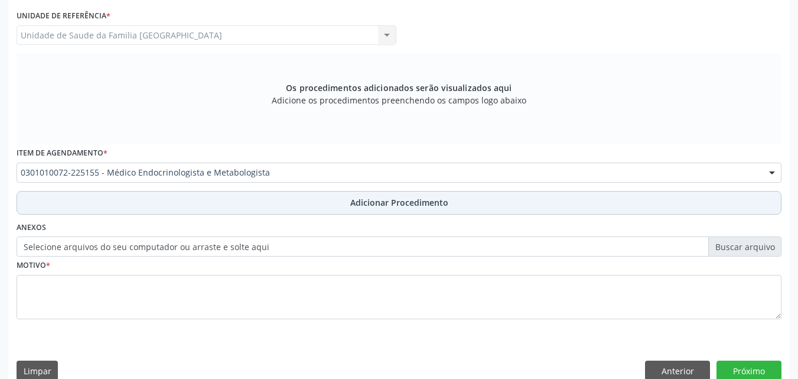
click at [118, 200] on button "Adicionar Procedimento" at bounding box center [399, 203] width 765 height 24
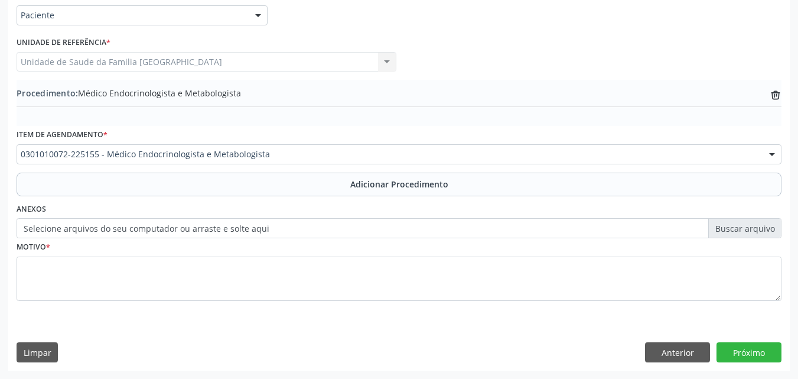
scroll to position [286, 0]
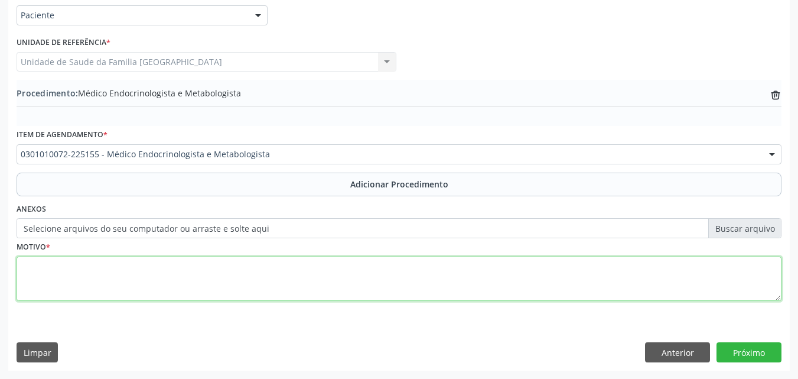
click at [122, 272] on textarea at bounding box center [399, 278] width 765 height 45
type textarea "CONSULTA MÉDICA COM ENDOCRINOLOGISTA."
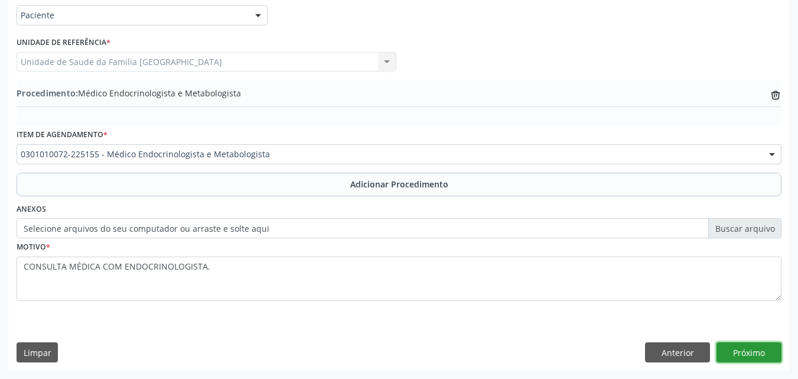
click at [752, 346] on button "Próximo" at bounding box center [749, 352] width 65 height 20
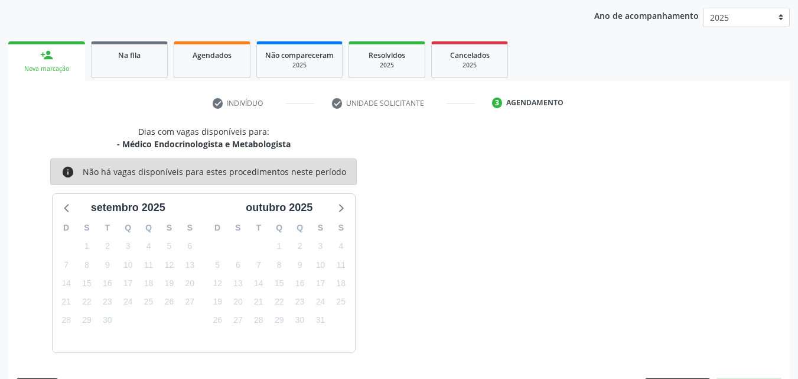
scroll to position [187, 0]
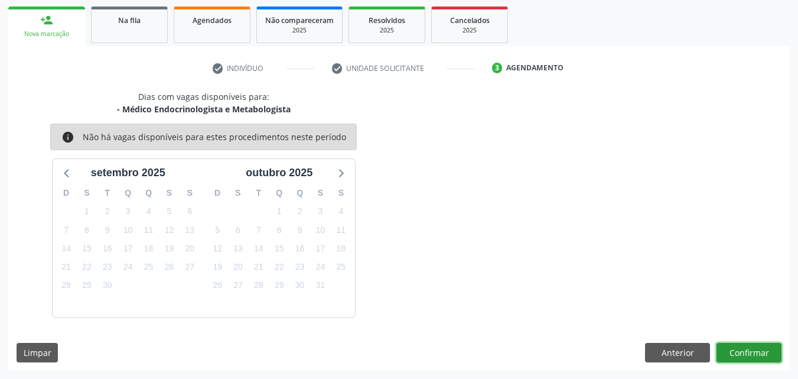
click at [739, 349] on button "Confirmar" at bounding box center [749, 353] width 65 height 20
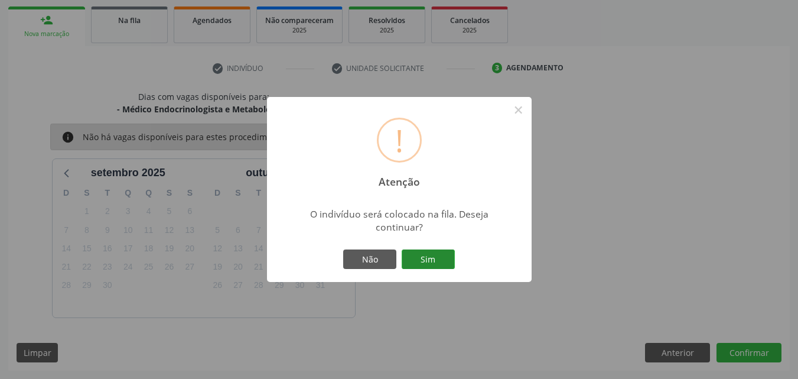
click at [436, 260] on button "Sim" at bounding box center [428, 259] width 53 height 20
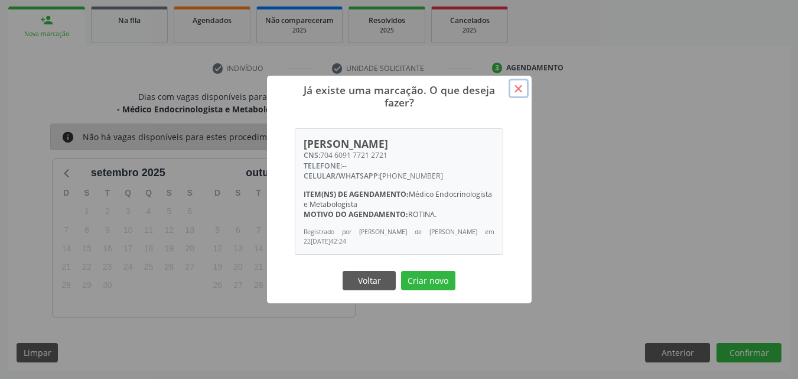
click at [520, 89] on button "×" at bounding box center [519, 89] width 20 height 20
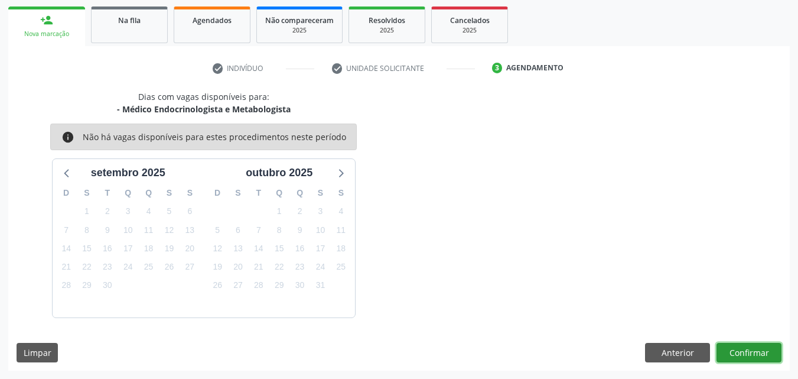
click at [746, 353] on button "Confirmar" at bounding box center [749, 353] width 65 height 20
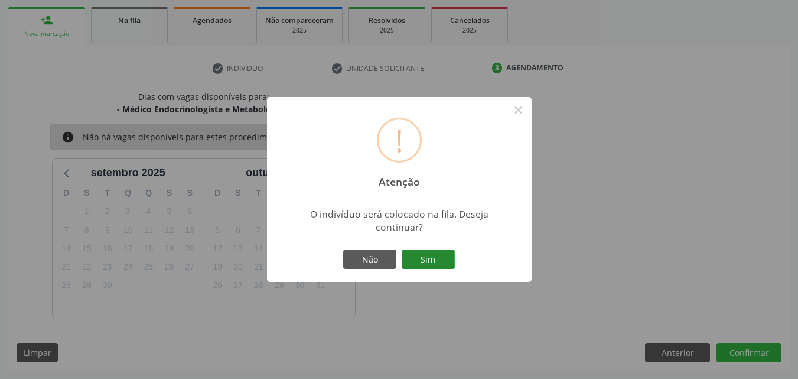
click at [428, 257] on button "Sim" at bounding box center [428, 259] width 53 height 20
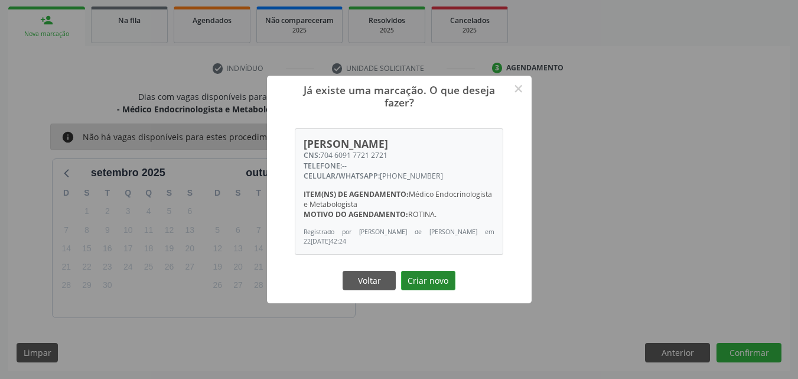
click at [417, 277] on button "Criar novo" at bounding box center [428, 281] width 54 height 20
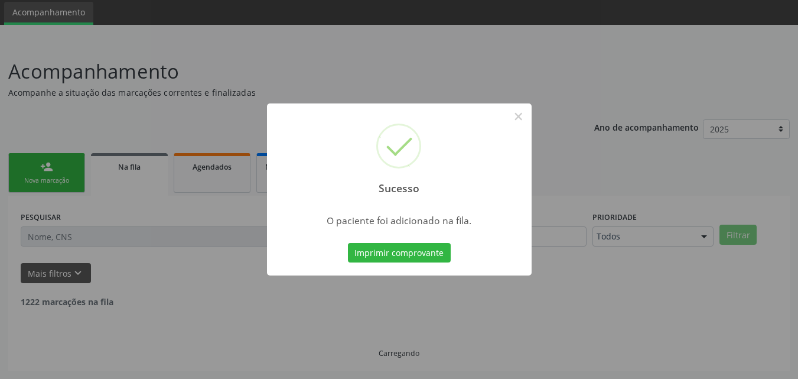
scroll to position [28, 0]
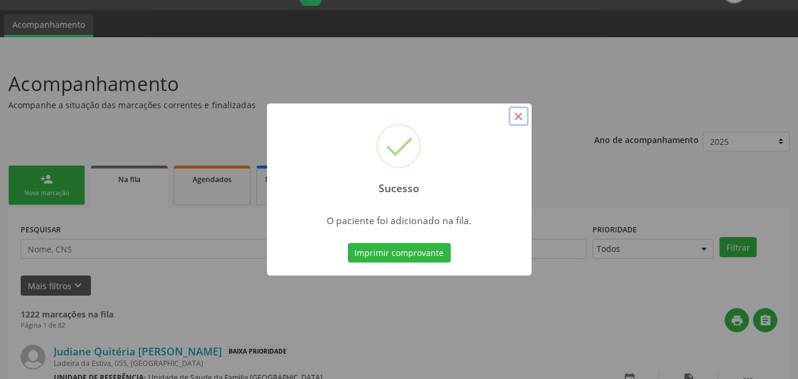
click at [520, 117] on button "×" at bounding box center [519, 116] width 20 height 20
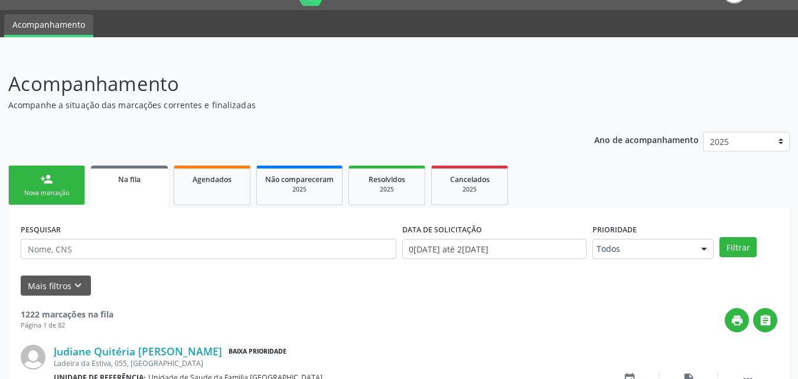
click at [45, 176] on div "person_add" at bounding box center [46, 179] width 13 height 13
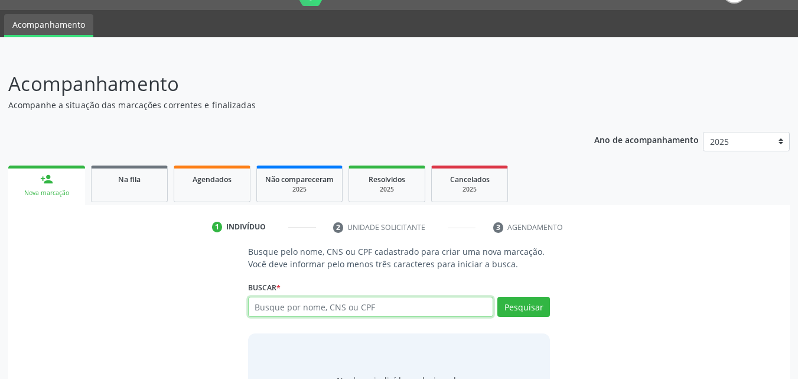
click at [293, 304] on input "text" at bounding box center [371, 307] width 246 height 20
type input "H"
type input "[PERSON_NAME]"
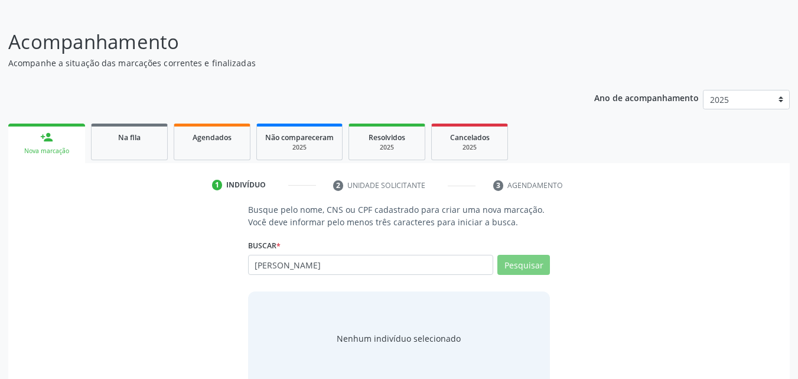
scroll to position [93, 0]
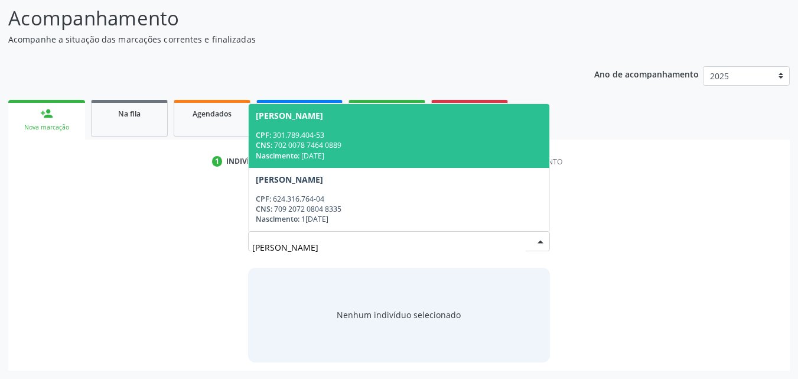
click at [338, 152] on div "Nascimento: [DATE]" at bounding box center [399, 156] width 287 height 10
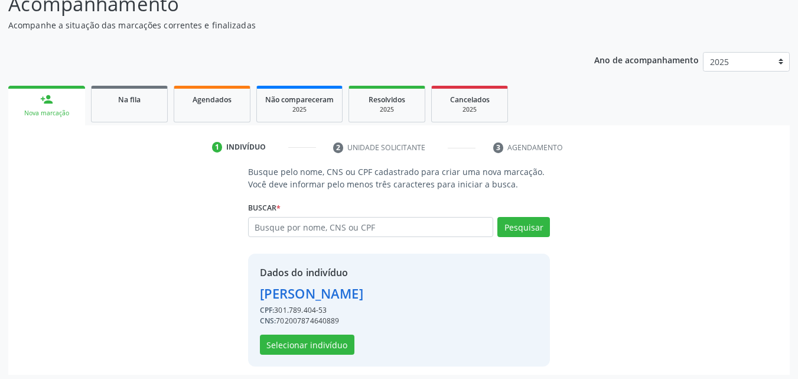
scroll to position [112, 0]
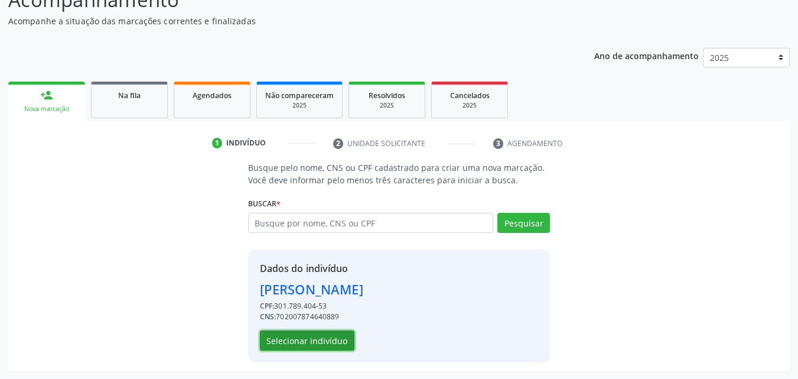
click at [282, 344] on button "Selecionar indivíduo" at bounding box center [307, 340] width 95 height 20
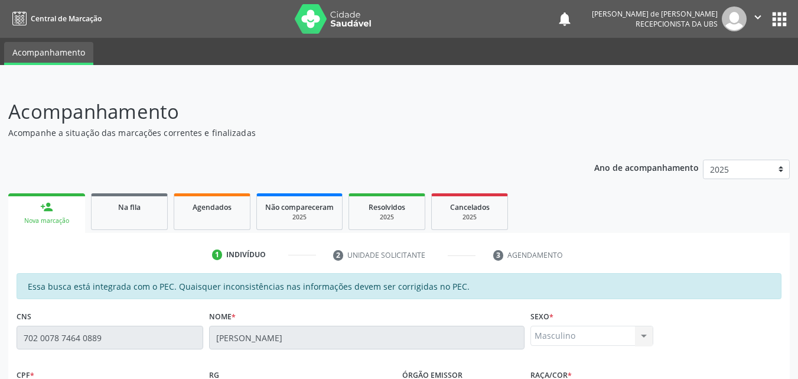
scroll to position [276, 0]
